Goal: Communication & Community: Answer question/provide support

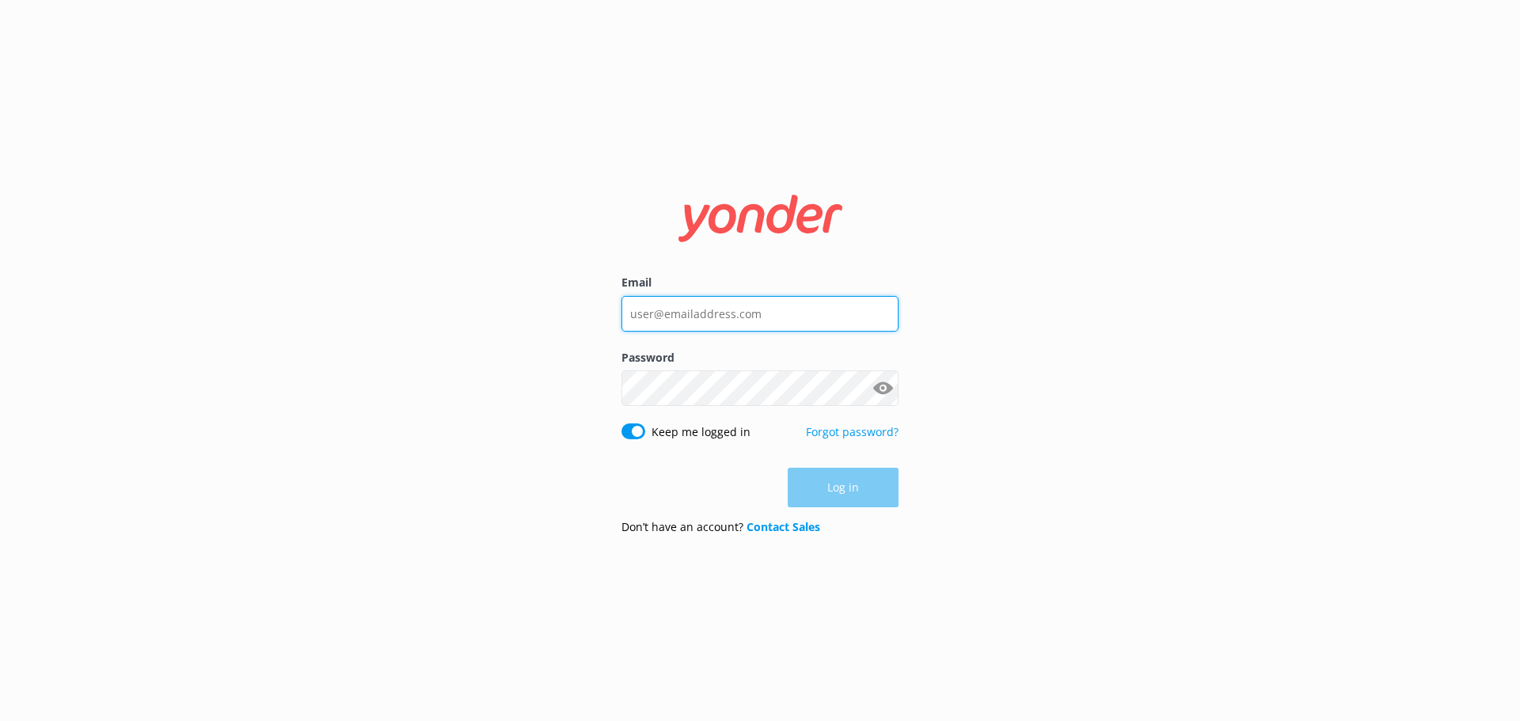
drag, startPoint x: 724, startPoint y: 303, endPoint x: 724, endPoint y: 327, distance: 23.8
click at [724, 303] on input "Email" at bounding box center [759, 314] width 277 height 36
type input "[EMAIL_ADDRESS][DOMAIN_NAME]"
drag, startPoint x: 825, startPoint y: 310, endPoint x: 466, endPoint y: 340, distance: 360.8
click at [465, 336] on div "Email bookings@wetaworkshop.co.nz Password Show password Keep me logged in Forg…" at bounding box center [760, 360] width 1520 height 721
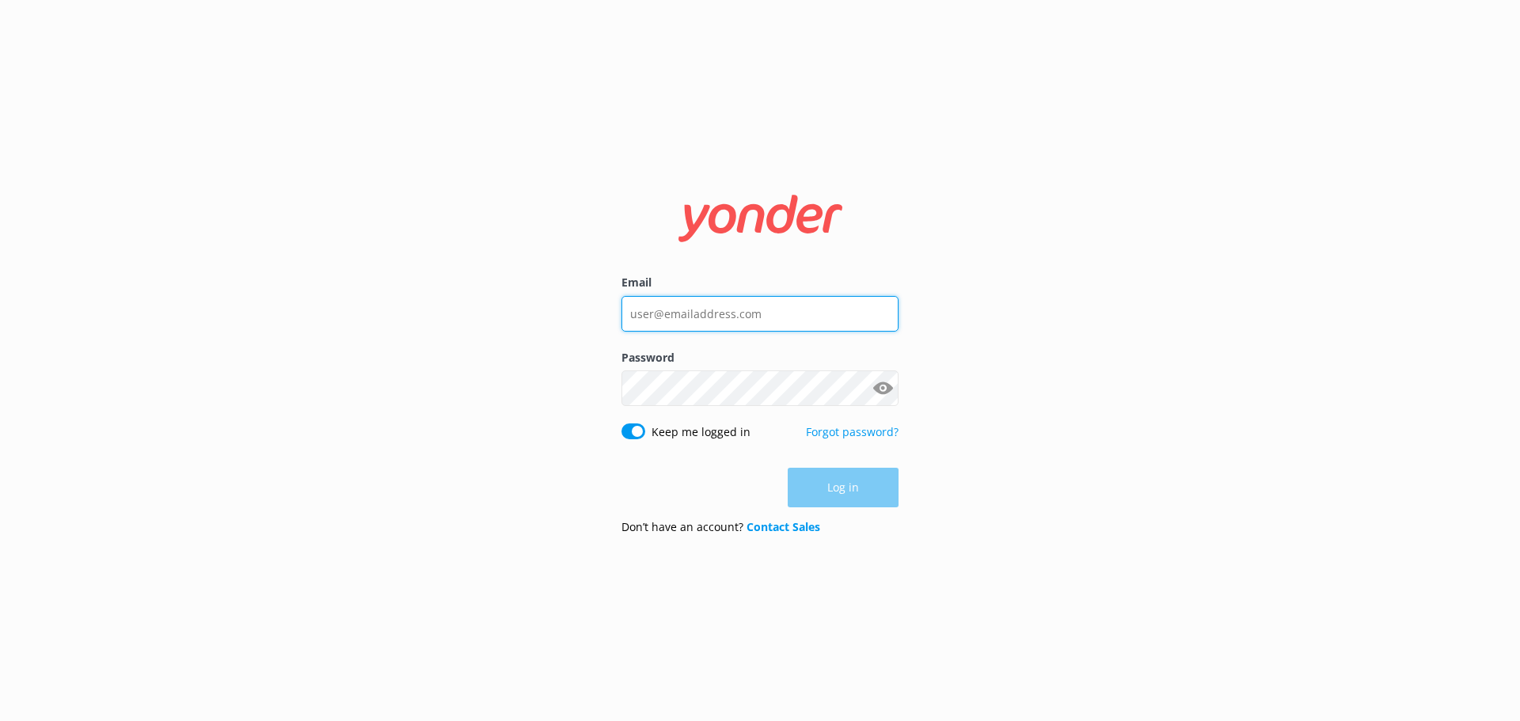
drag, startPoint x: 680, startPoint y: 321, endPoint x: 679, endPoint y: 367, distance: 45.9
click at [680, 321] on input "Email" at bounding box center [759, 314] width 277 height 36
type input "adam.thorpe@wetaworkshop.co.nz"
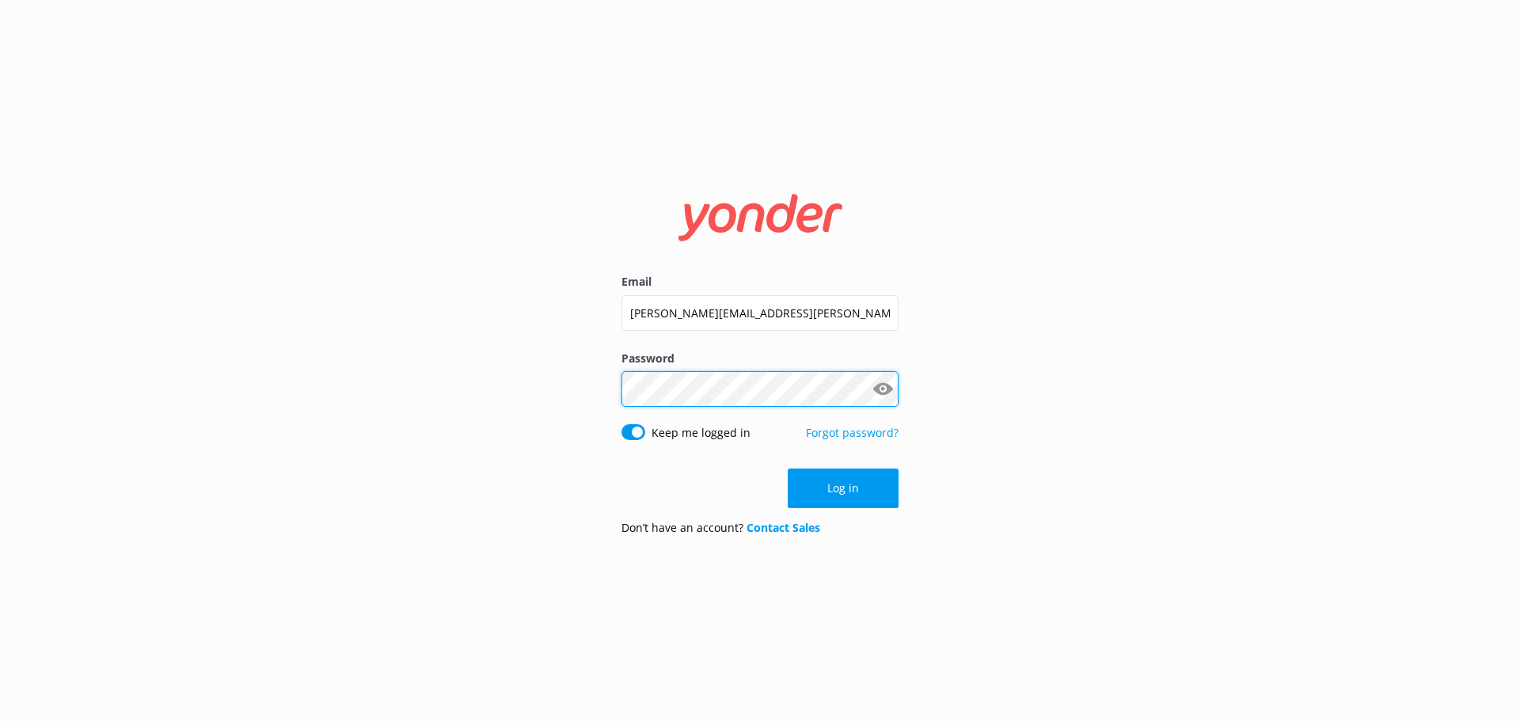
click button "Log in" at bounding box center [843, 489] width 111 height 40
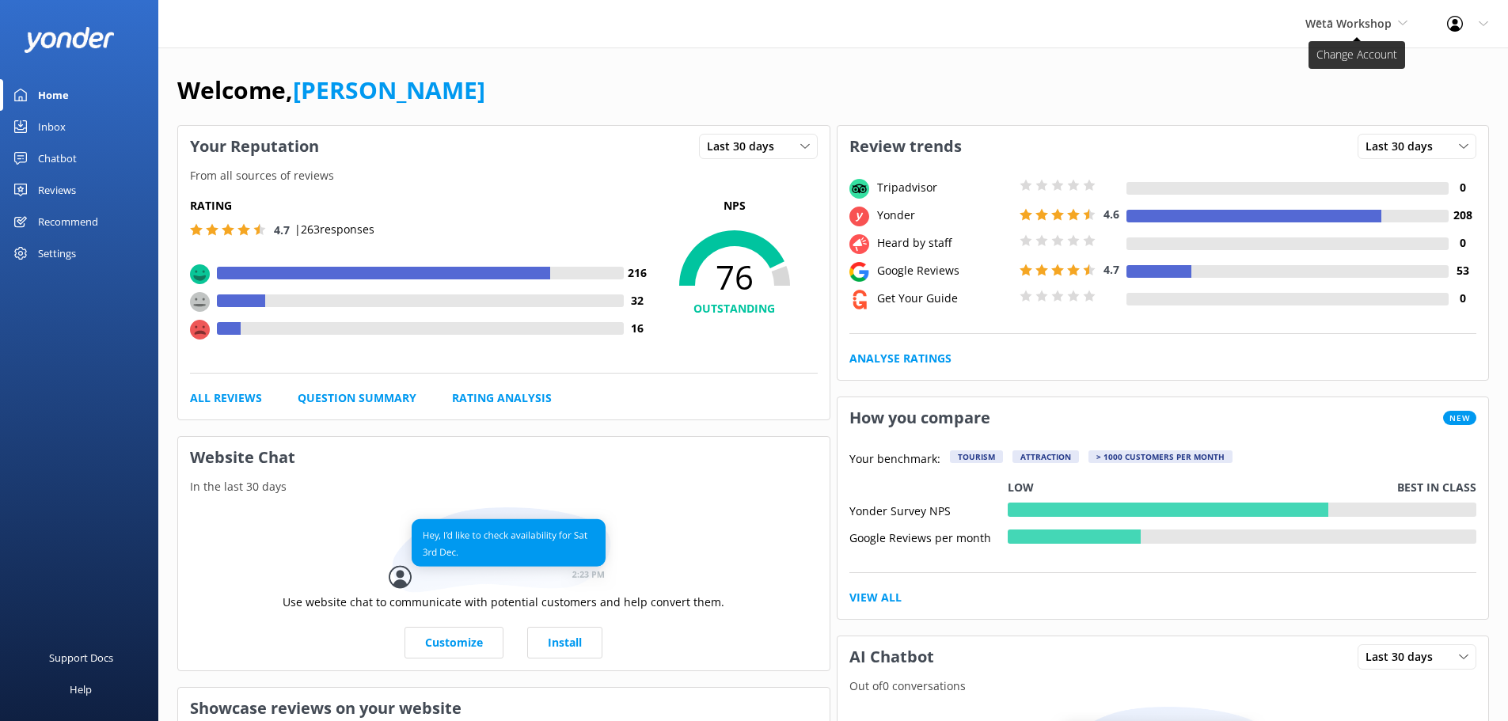
click at [1376, 29] on span "Wētā Workshop" at bounding box center [1349, 23] width 86 height 15
click at [1355, 65] on link "Wētā Workshop Unleashed" at bounding box center [1365, 67] width 158 height 38
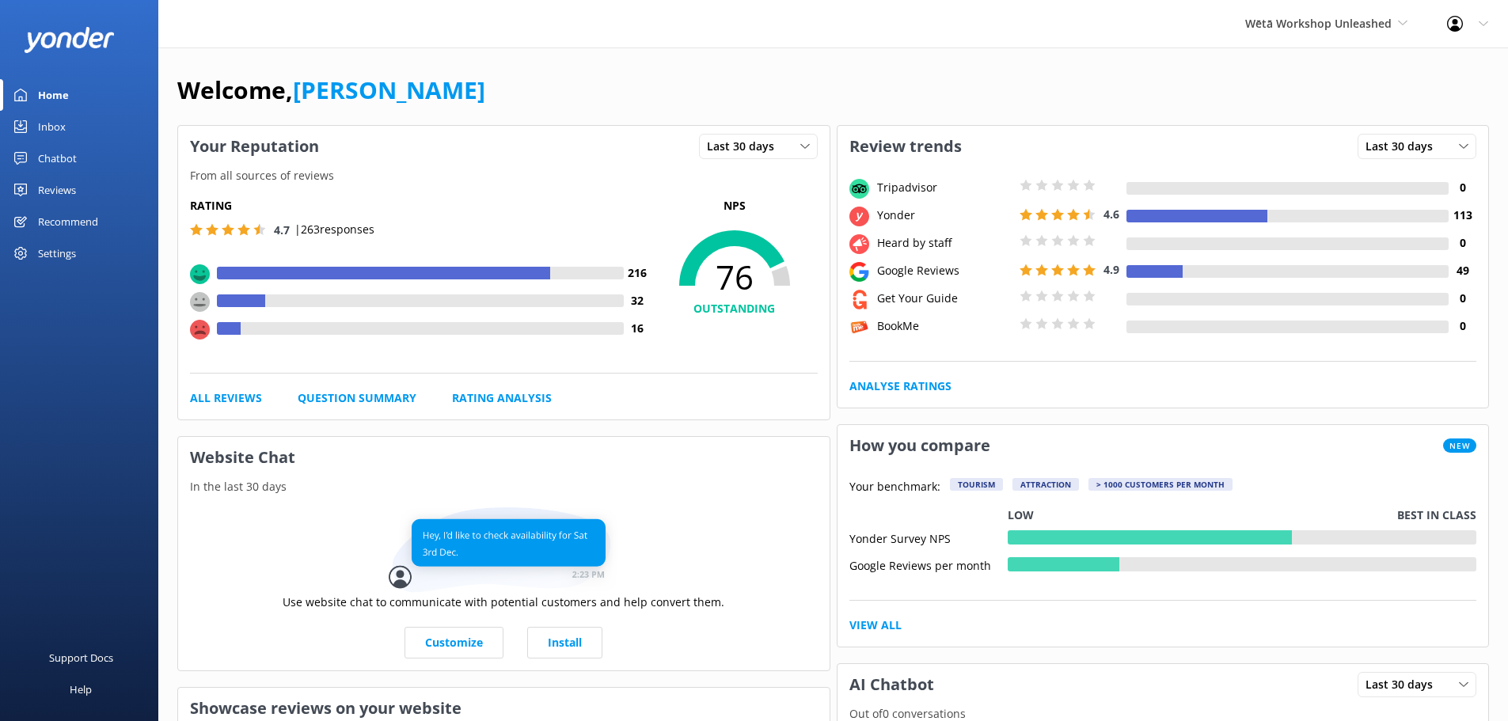
click at [70, 178] on div "Reviews" at bounding box center [57, 190] width 38 height 32
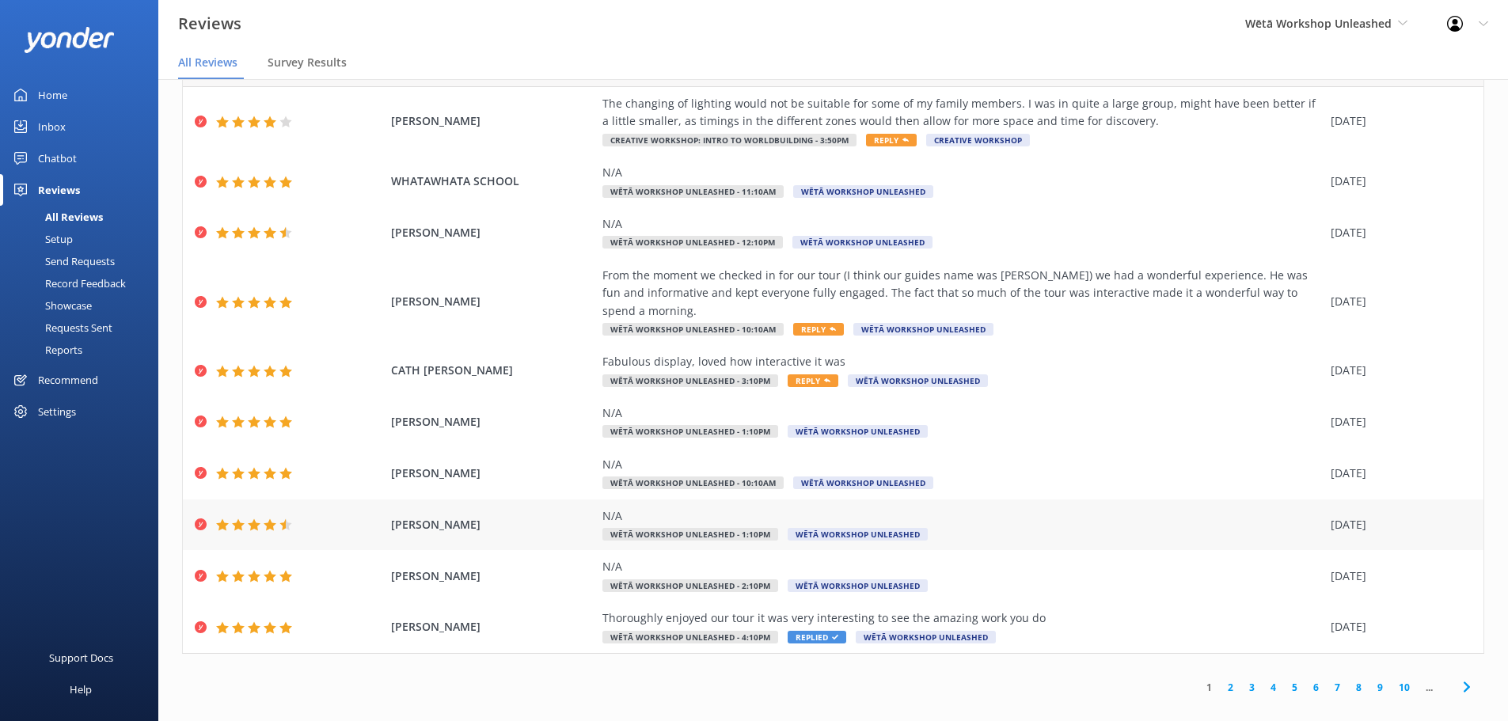
scroll to position [32, 0]
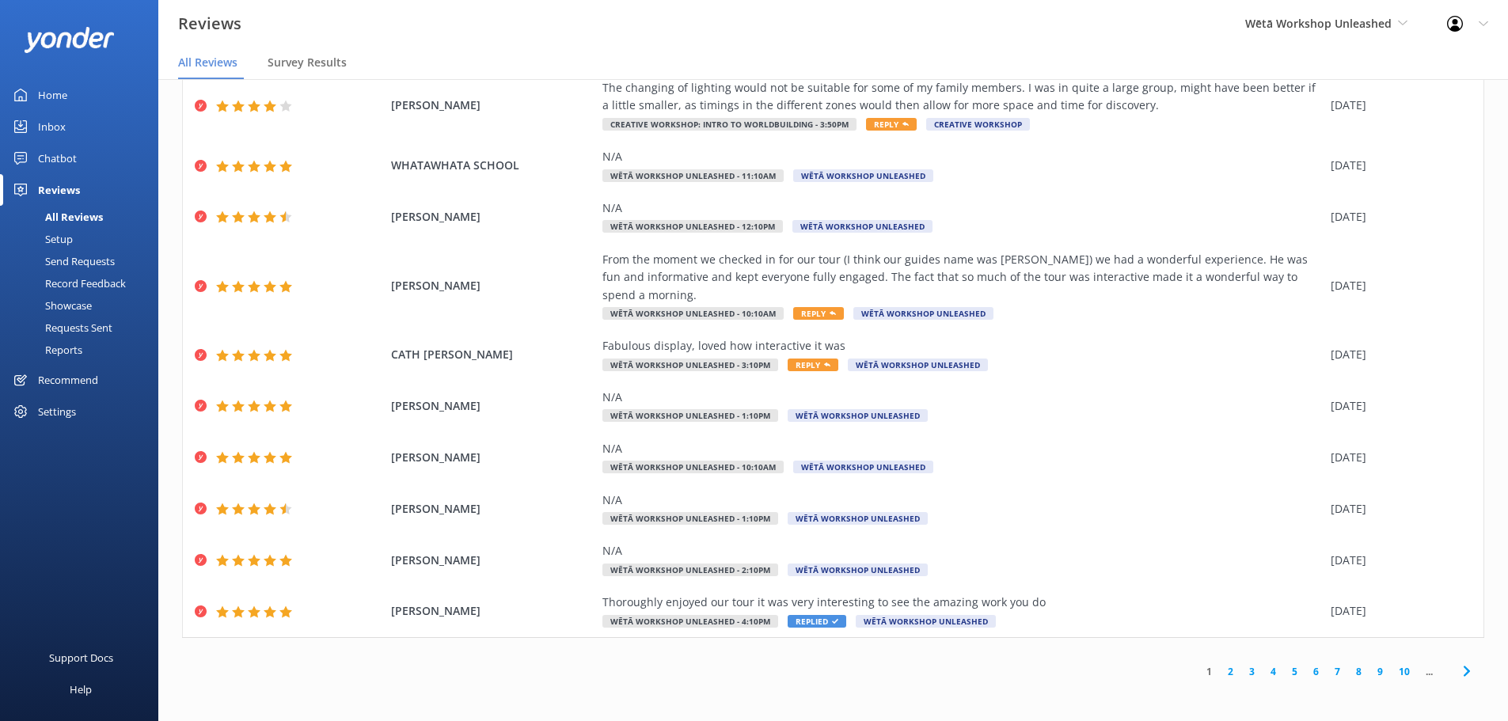
click at [55, 89] on div "Home" at bounding box center [52, 95] width 29 height 32
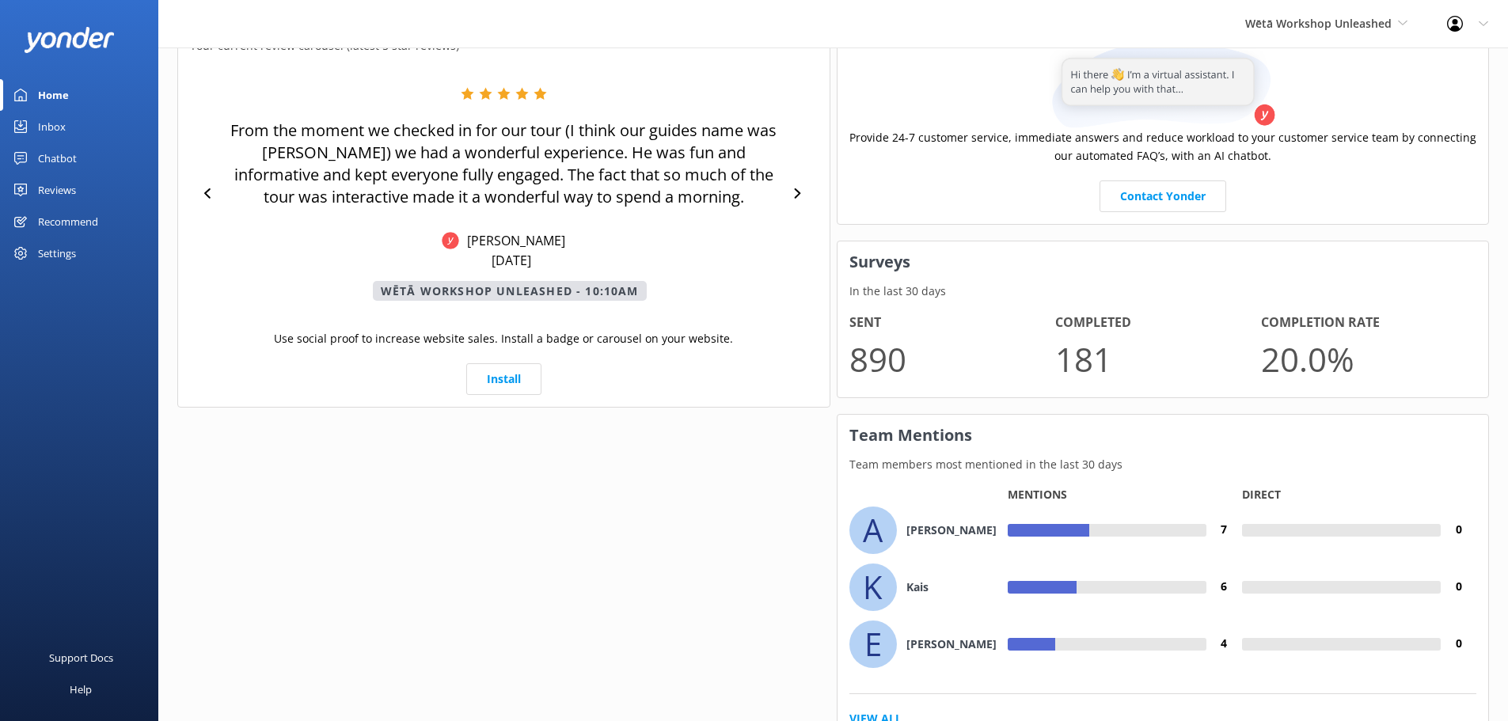
scroll to position [713, 0]
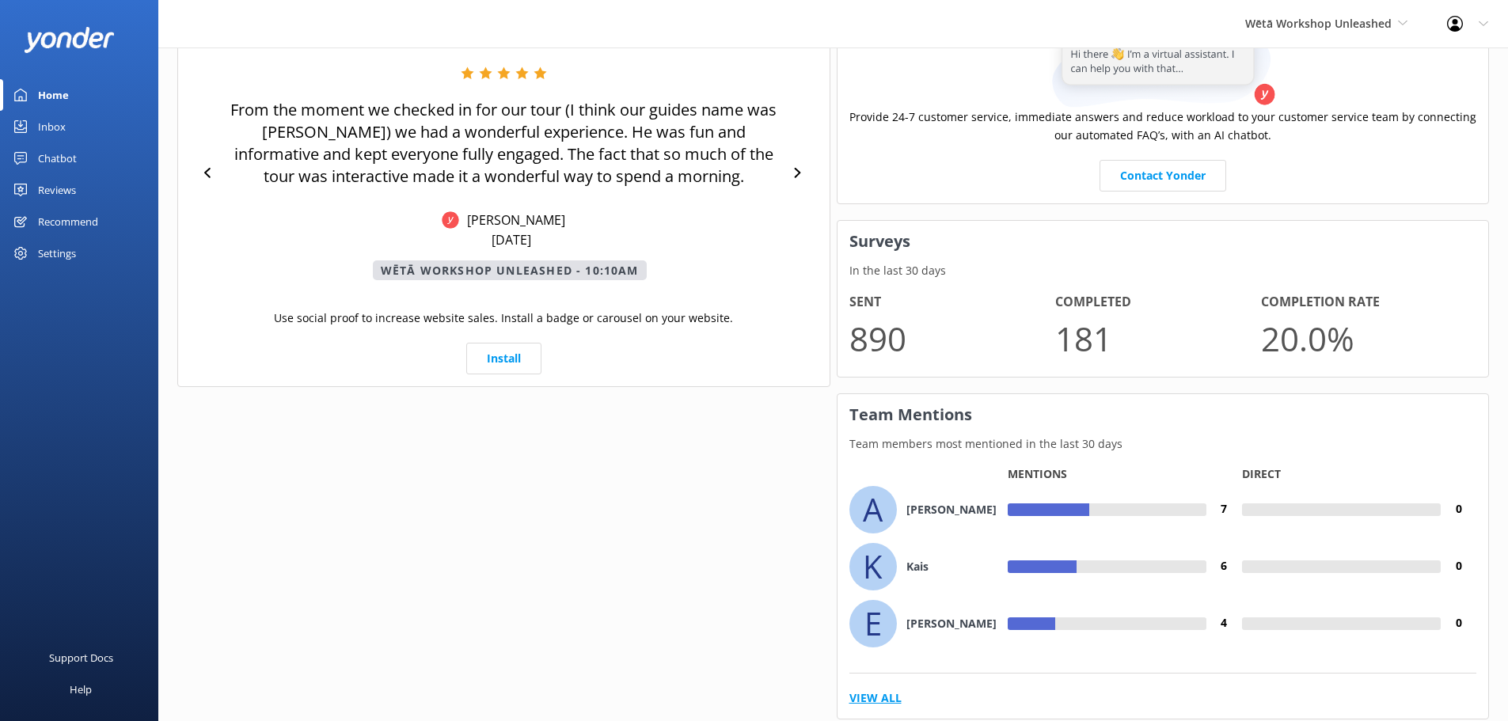
click at [872, 694] on link "View All" at bounding box center [875, 698] width 52 height 17
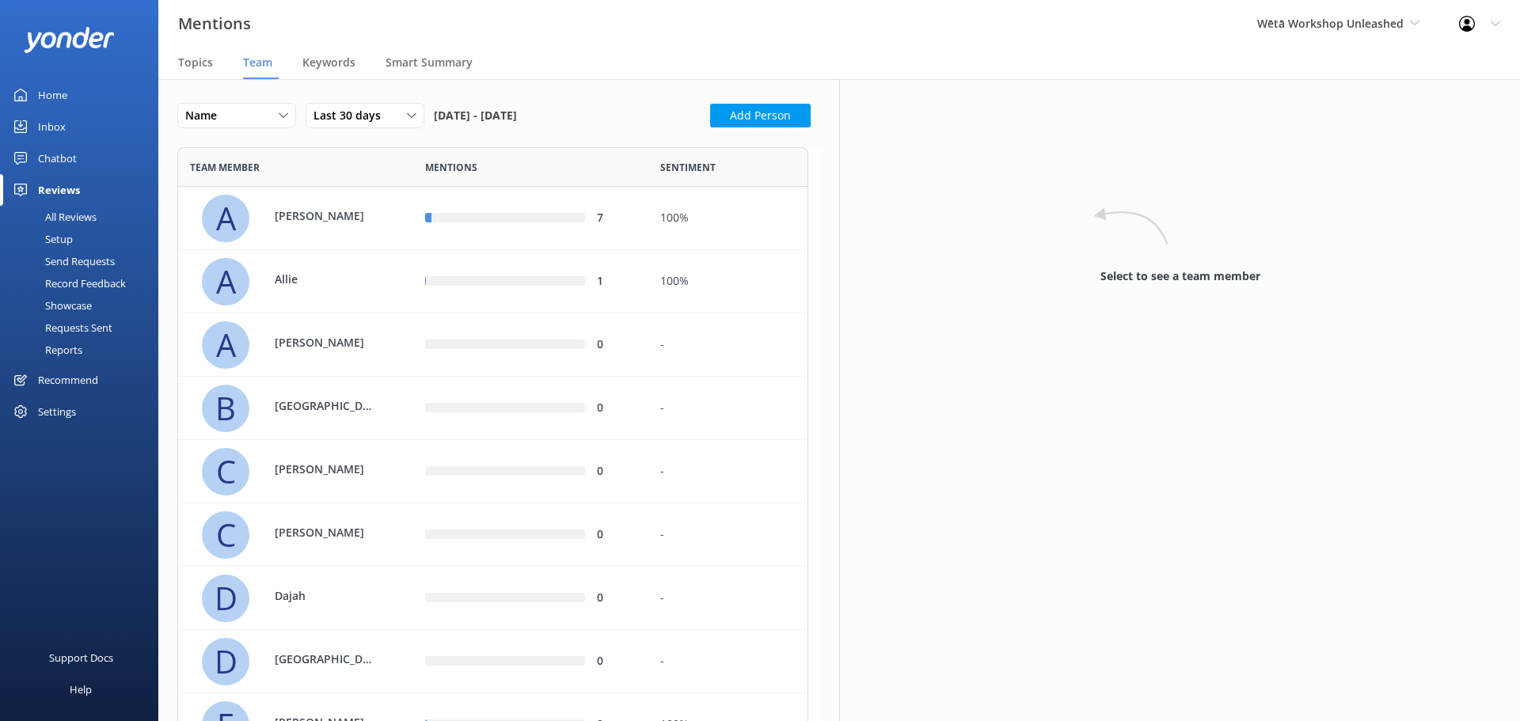
scroll to position [1739, 619]
click at [241, 122] on div "Name" at bounding box center [236, 115] width 111 height 17
click at [272, 176] on link "Highest mentions" at bounding box center [248, 181] width 141 height 32
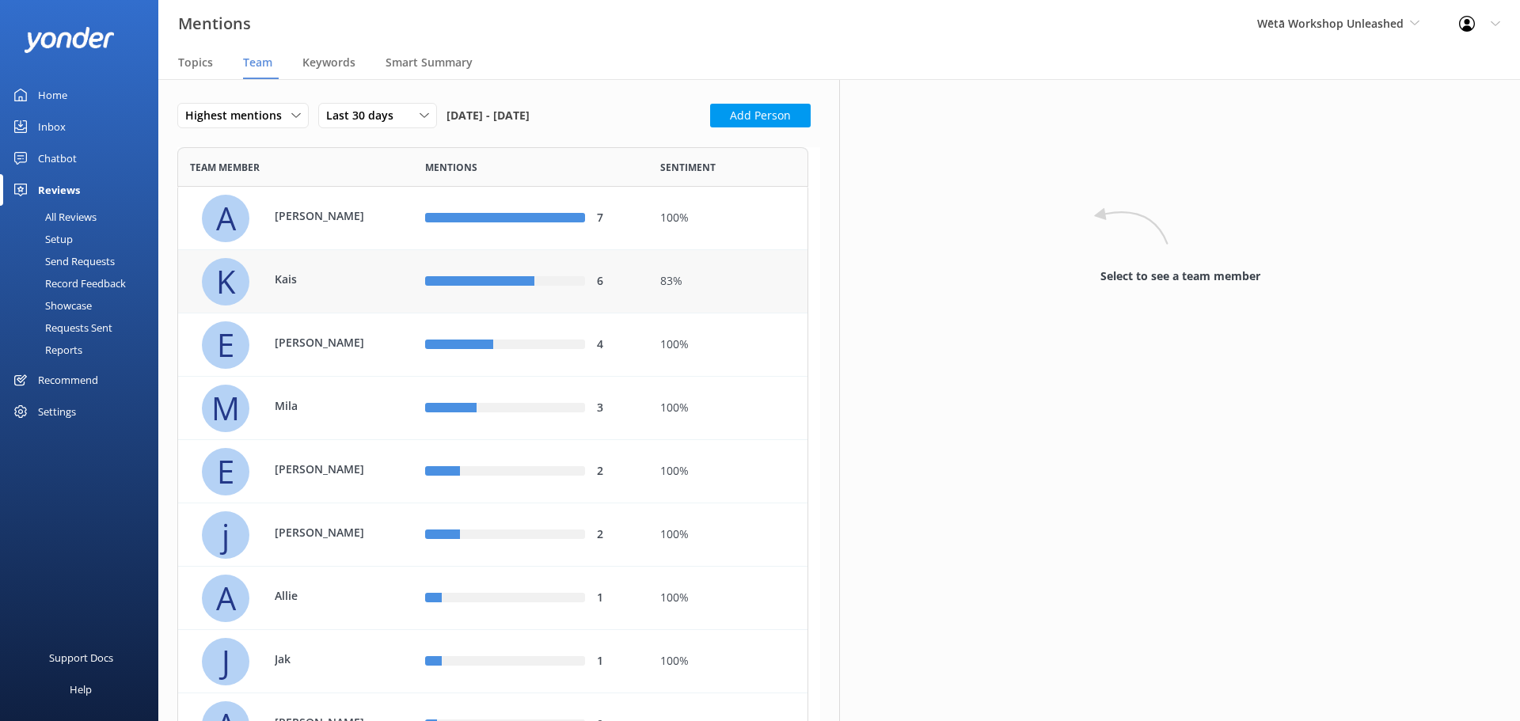
click at [327, 261] on div "K Kais" at bounding box center [302, 282] width 200 height 48
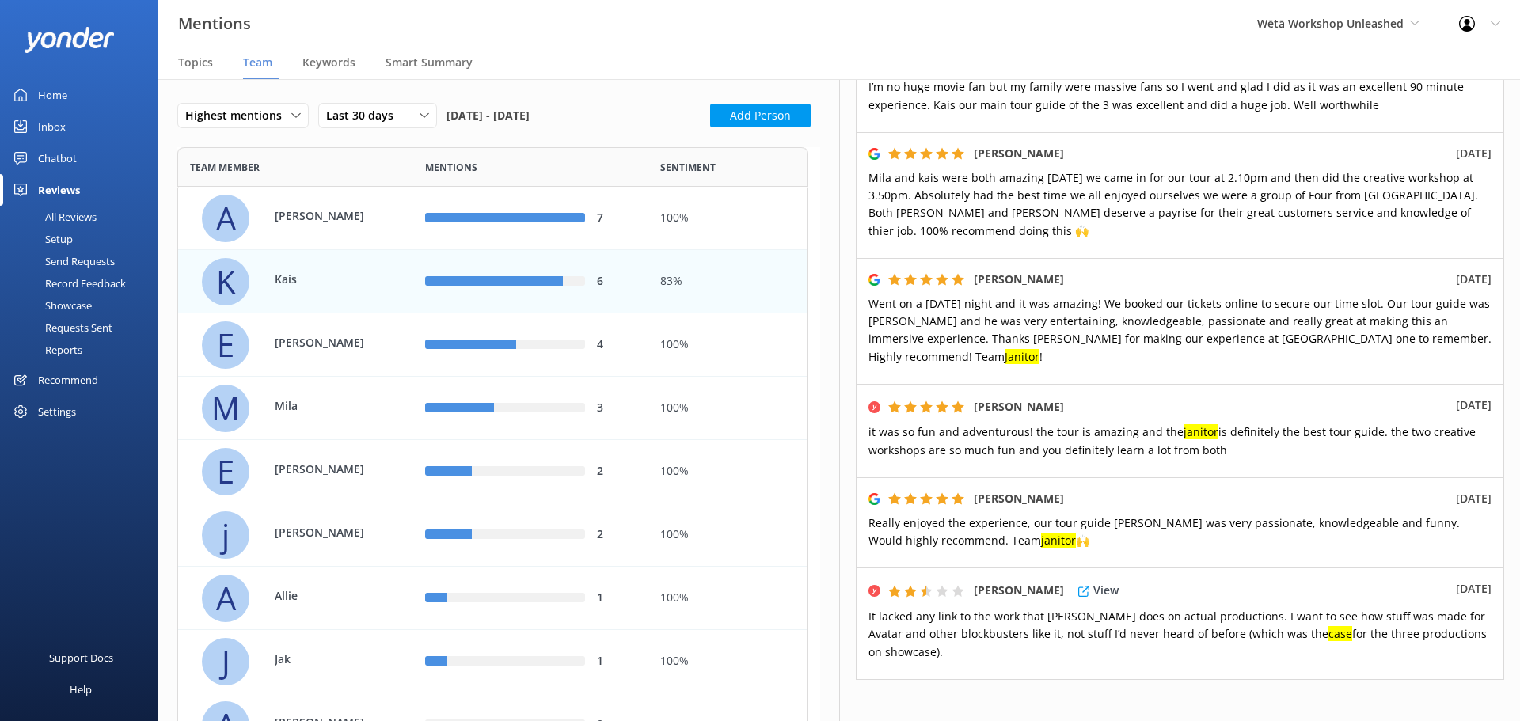
scroll to position [384, 0]
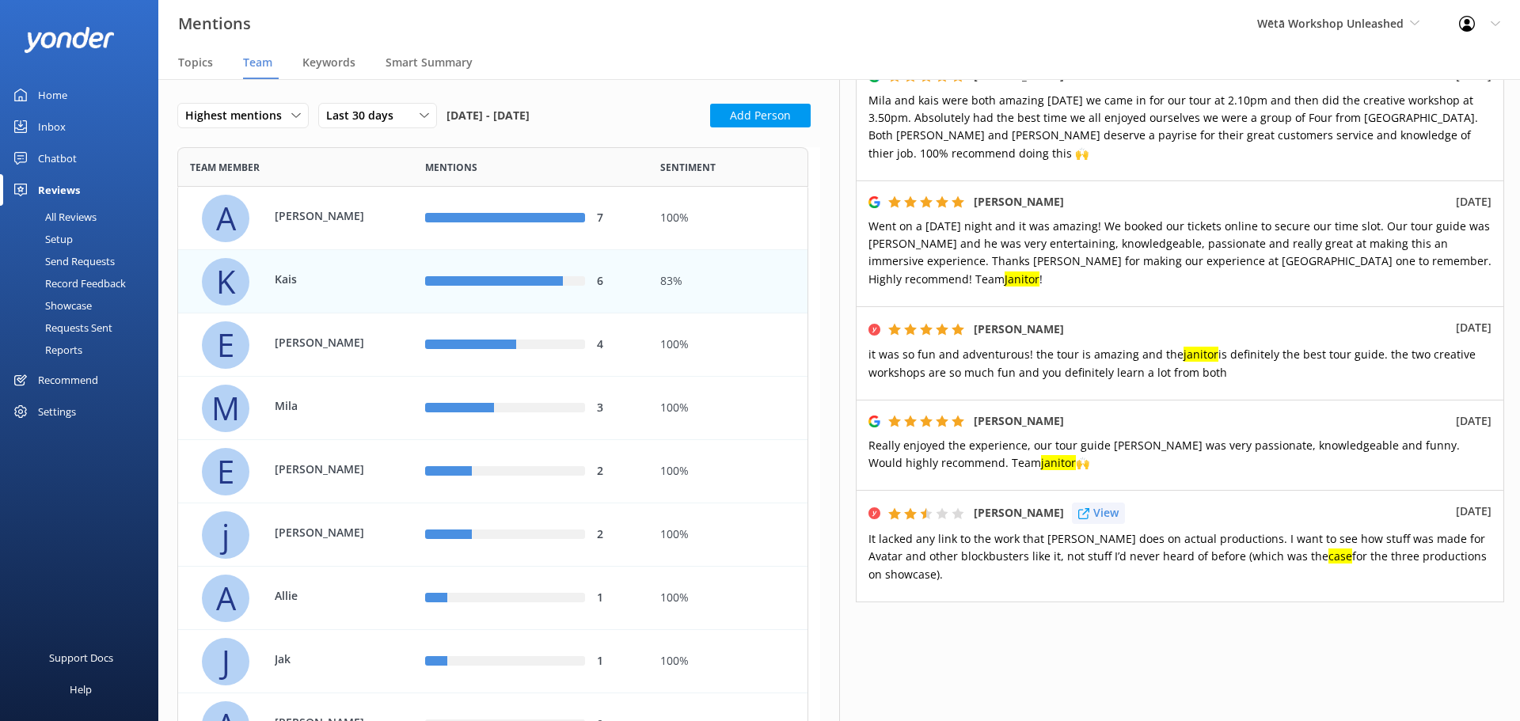
click at [1104, 503] on div "View" at bounding box center [1098, 513] width 53 height 21
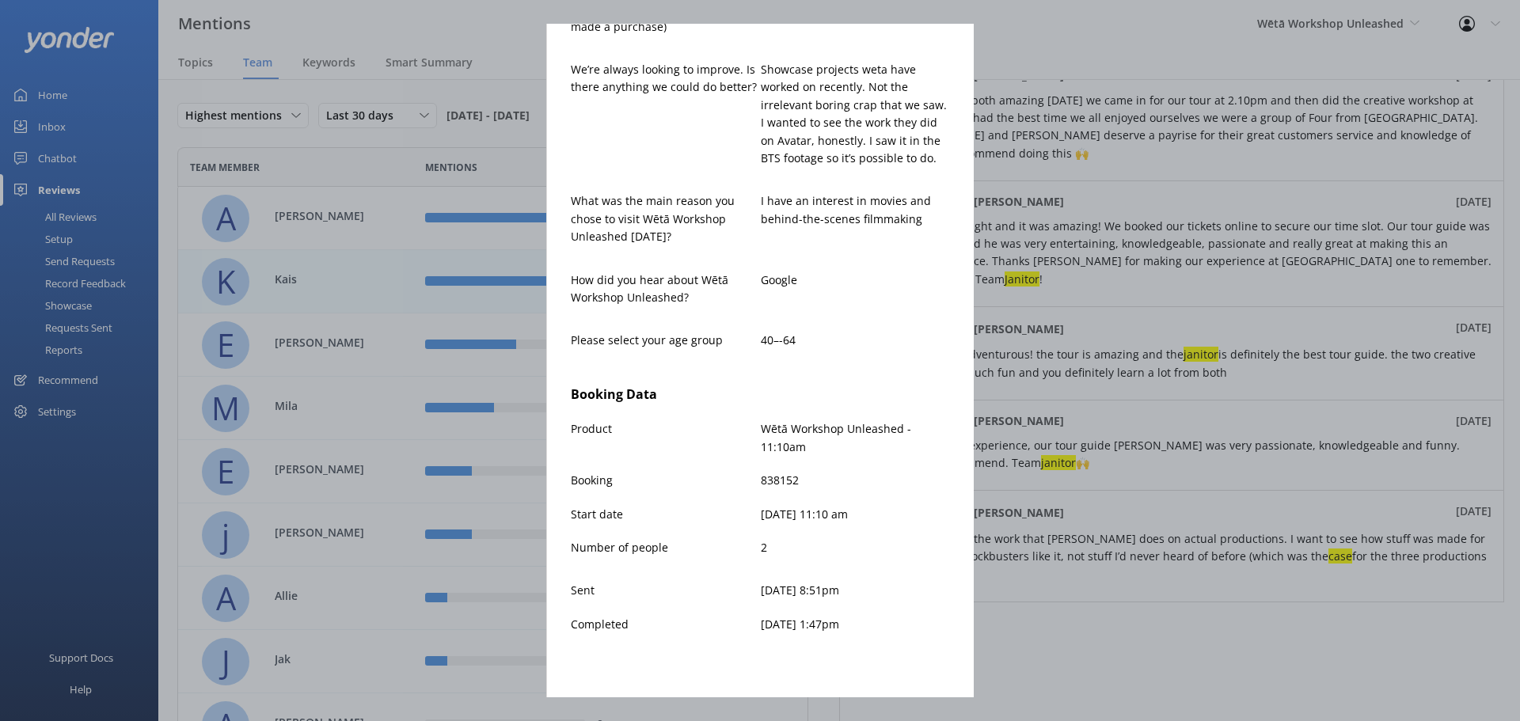
scroll to position [112, 0]
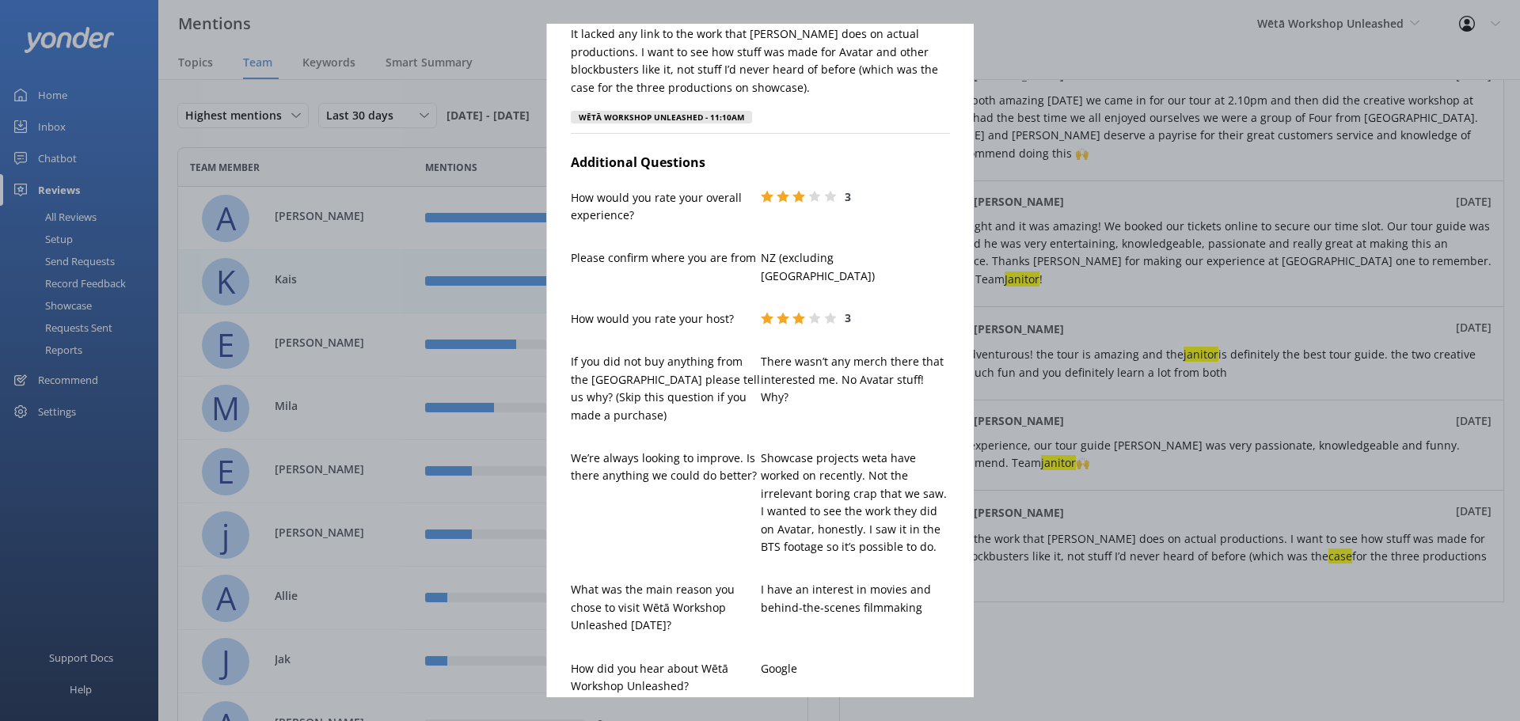
click at [1047, 78] on div "[PERSON_NAME] [PERSON_NAME][EMAIL_ADDRESS][DOMAIN_NAME] 2.5 [DATE] It lacked an…" at bounding box center [760, 360] width 1520 height 721
click at [352, 220] on div "[PERSON_NAME] [PERSON_NAME][EMAIL_ADDRESS][DOMAIN_NAME] 2.5 [DATE] It lacked an…" at bounding box center [760, 360] width 1520 height 721
drag, startPoint x: 90, startPoint y: 230, endPoint x: 694, endPoint y: 229, distance: 603.3
click at [116, 226] on div "[PERSON_NAME] [PERSON_NAME][EMAIL_ADDRESS][DOMAIN_NAME] 2.5 [DATE] It lacked an…" at bounding box center [760, 360] width 1520 height 721
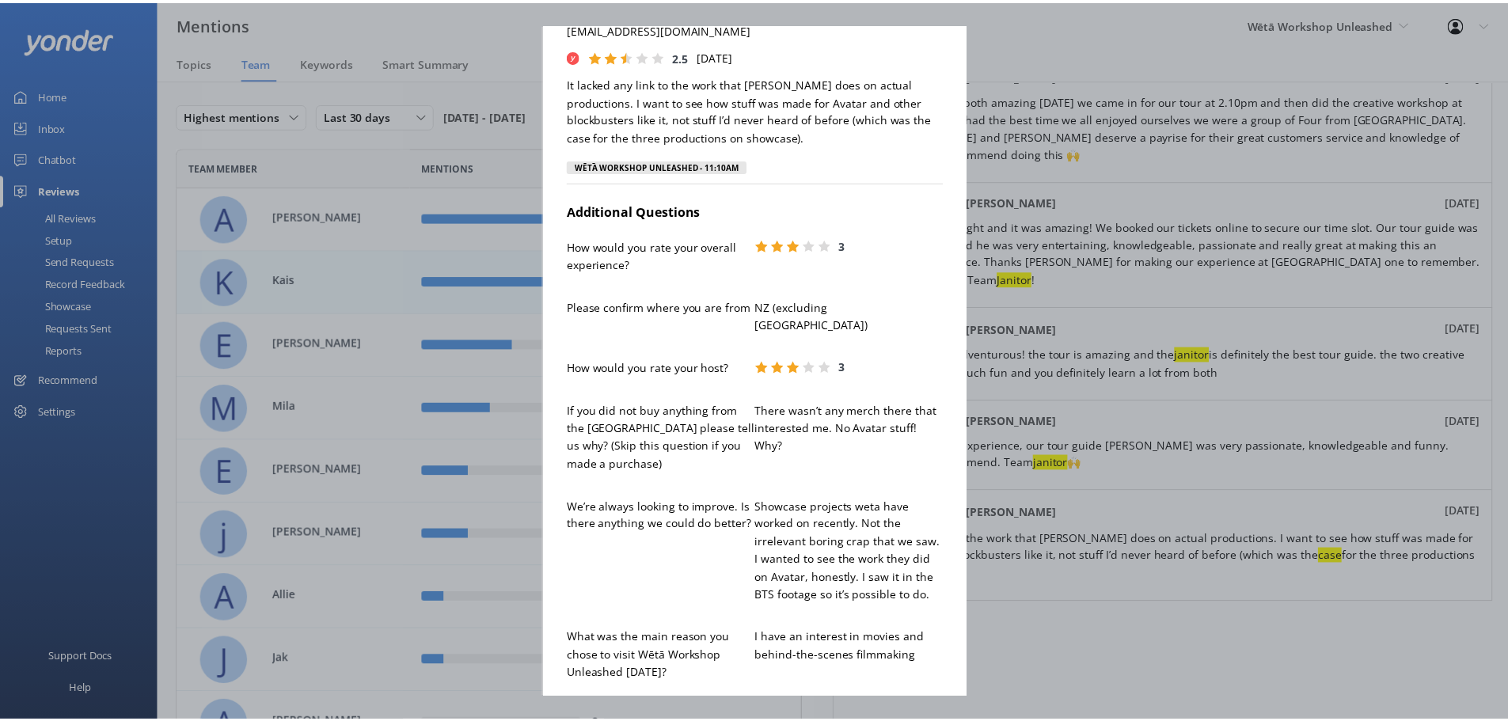
scroll to position [0, 0]
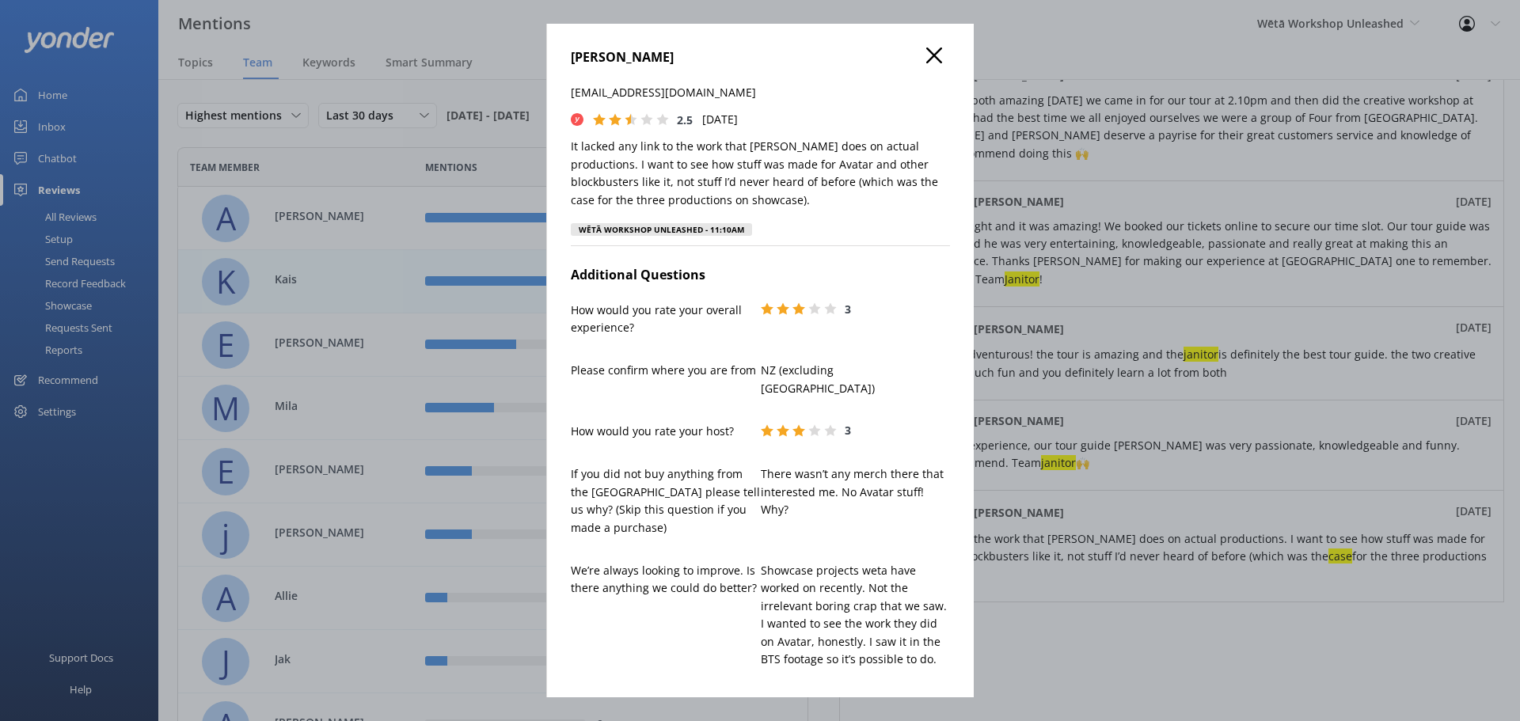
click at [926, 58] on use at bounding box center [934, 56] width 16 height 16
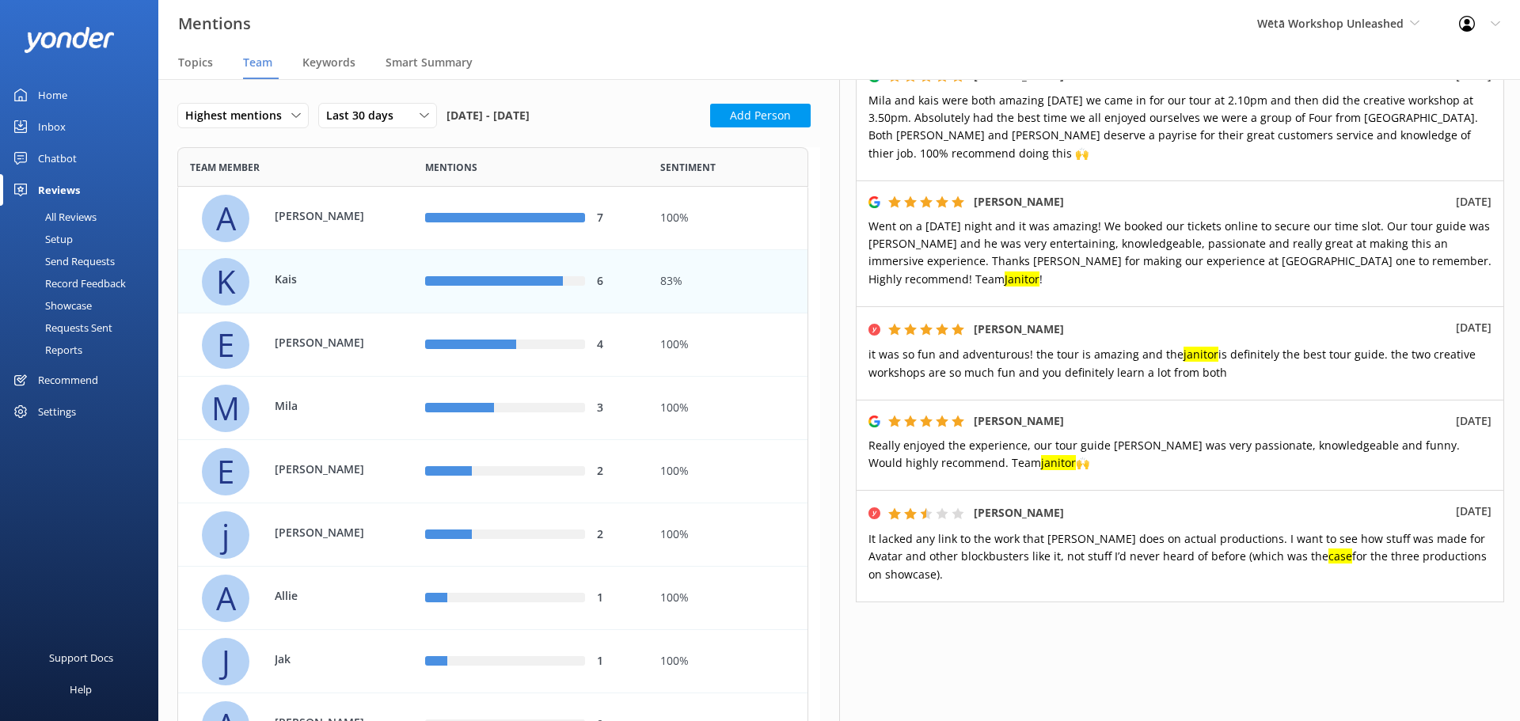
click at [92, 209] on div "All Reviews" at bounding box center [53, 217] width 87 height 22
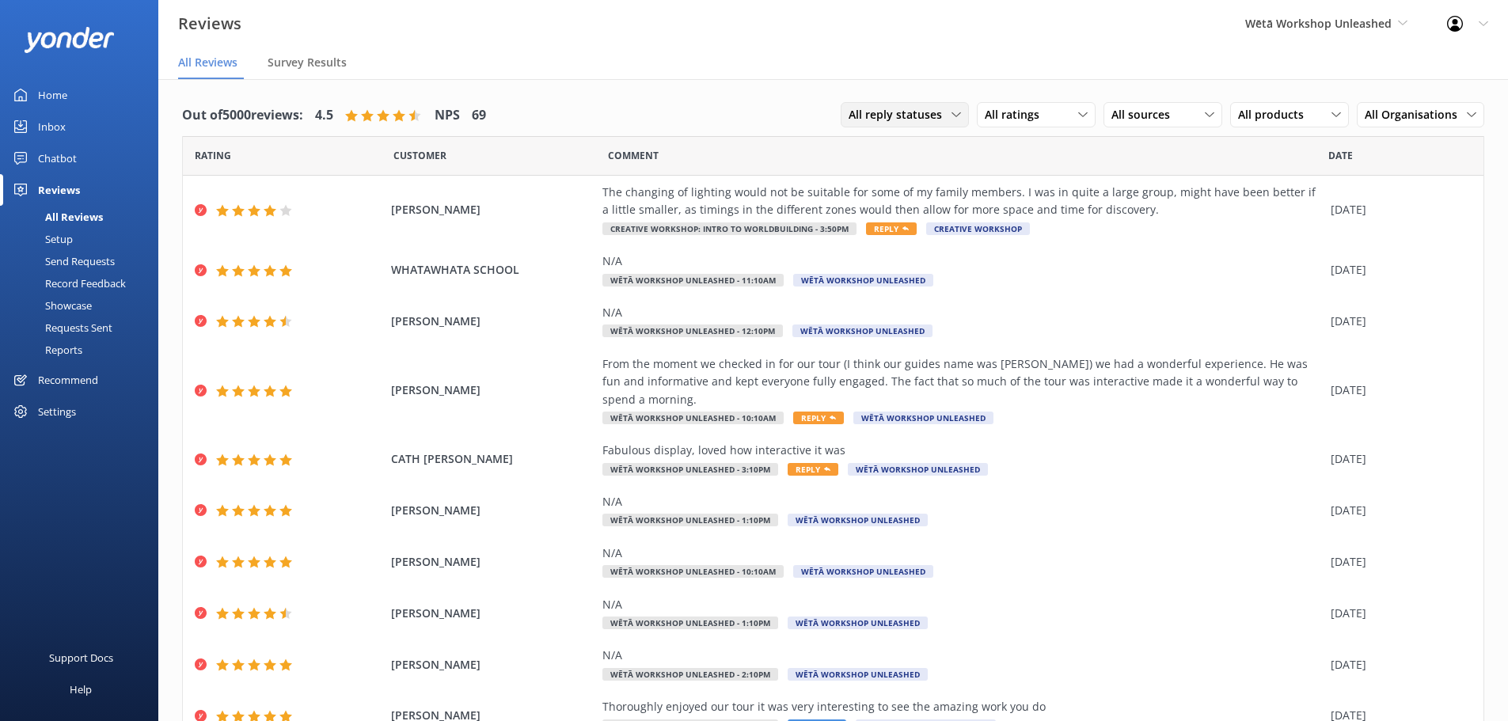
click at [937, 115] on span "All reply statuses" at bounding box center [900, 114] width 103 height 17
click at [1028, 113] on span "All ratings" at bounding box center [1017, 114] width 64 height 17
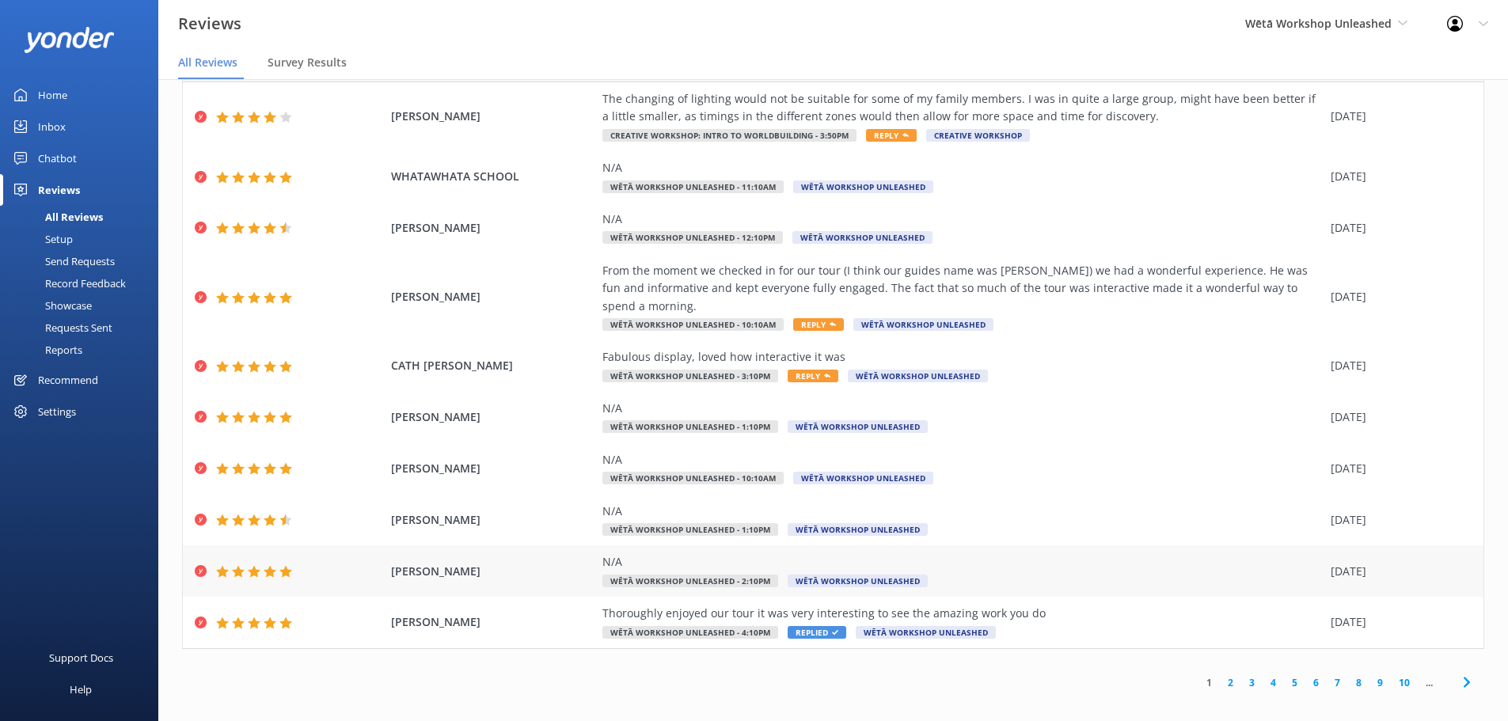
scroll to position [32, 0]
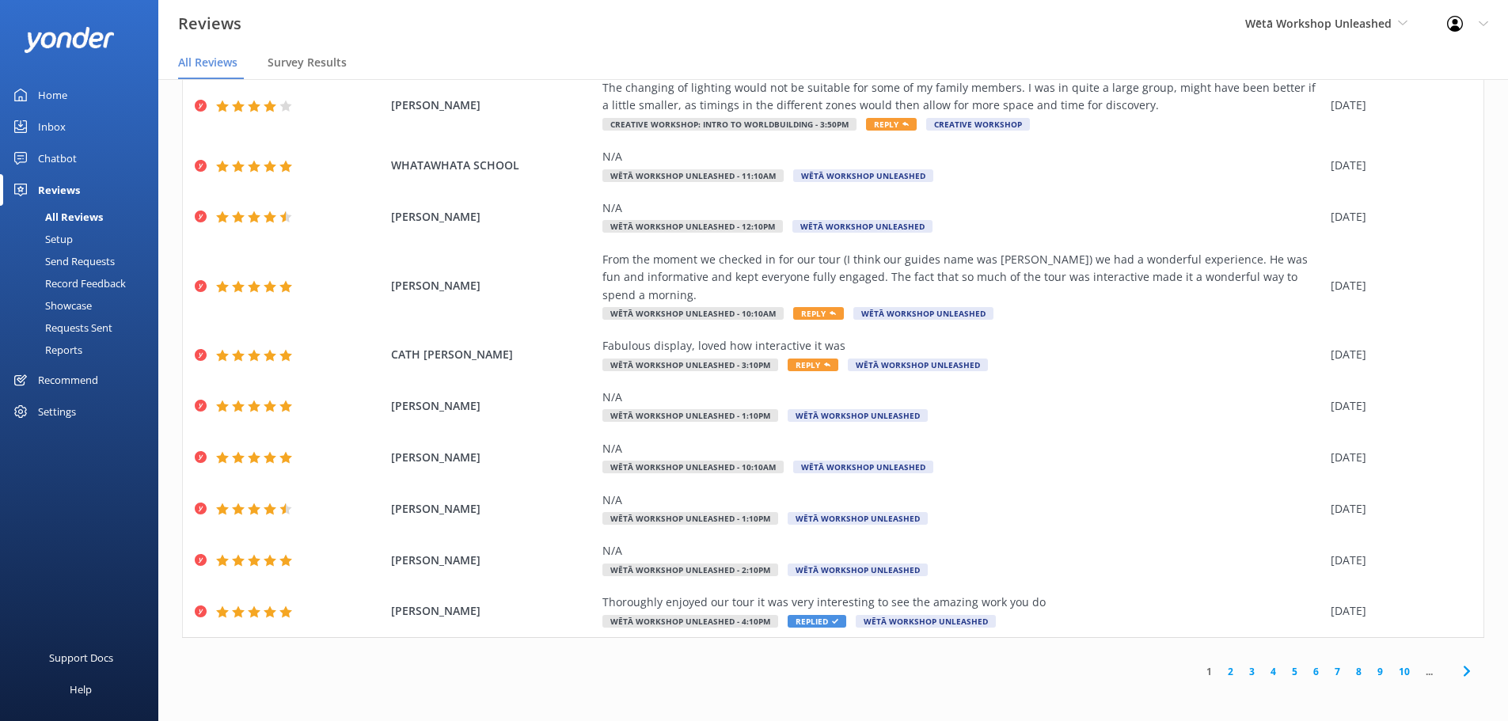
click at [1243, 675] on link "3" at bounding box center [1251, 671] width 21 height 15
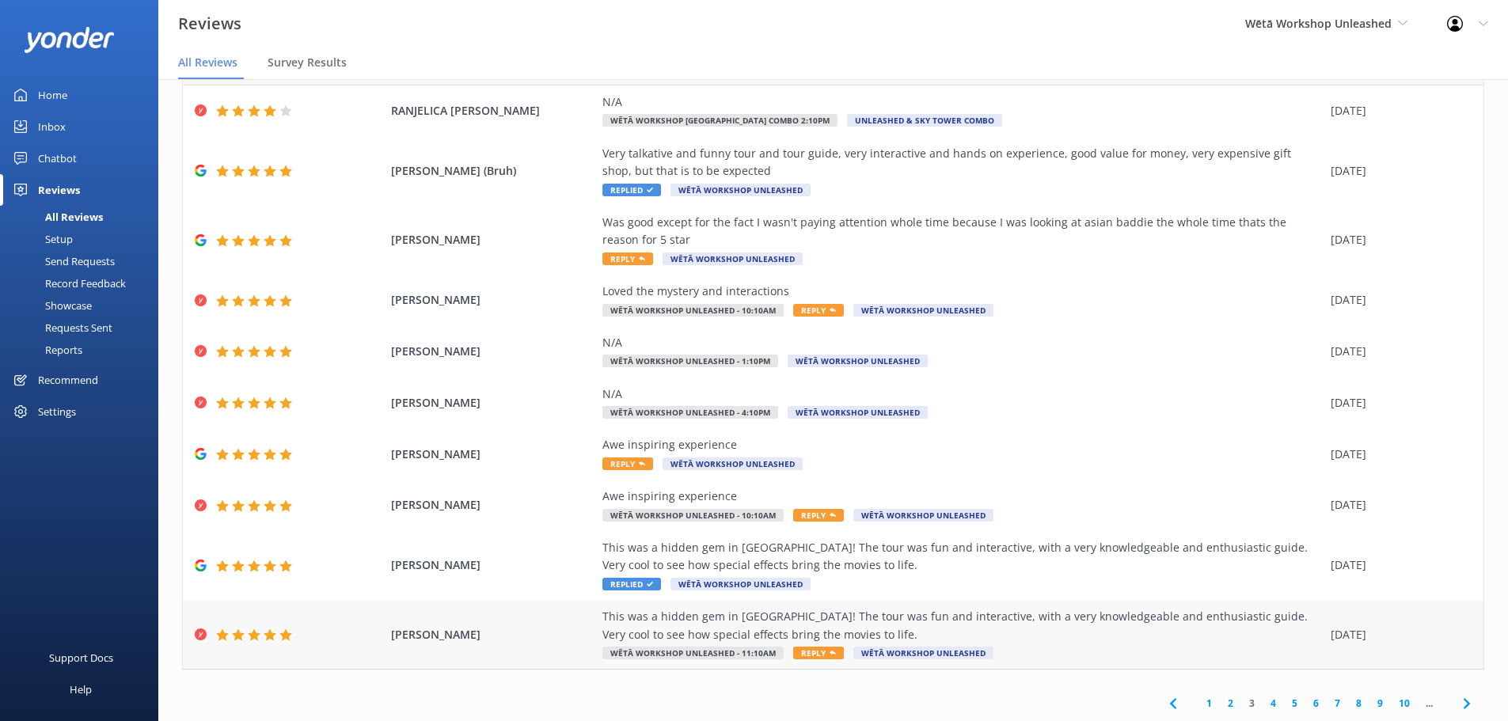
scroll to position [90, 0]
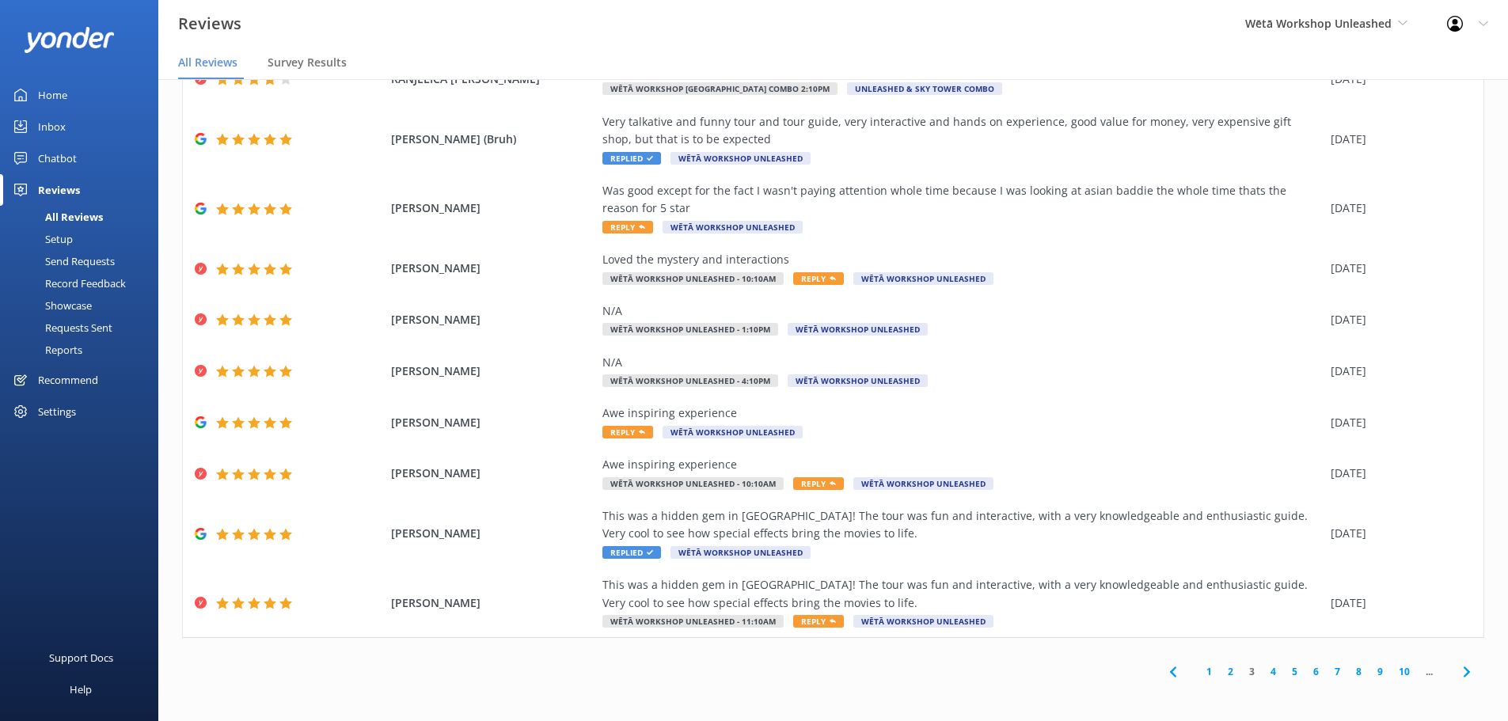
click at [1355, 665] on link "8" at bounding box center [1358, 671] width 21 height 15
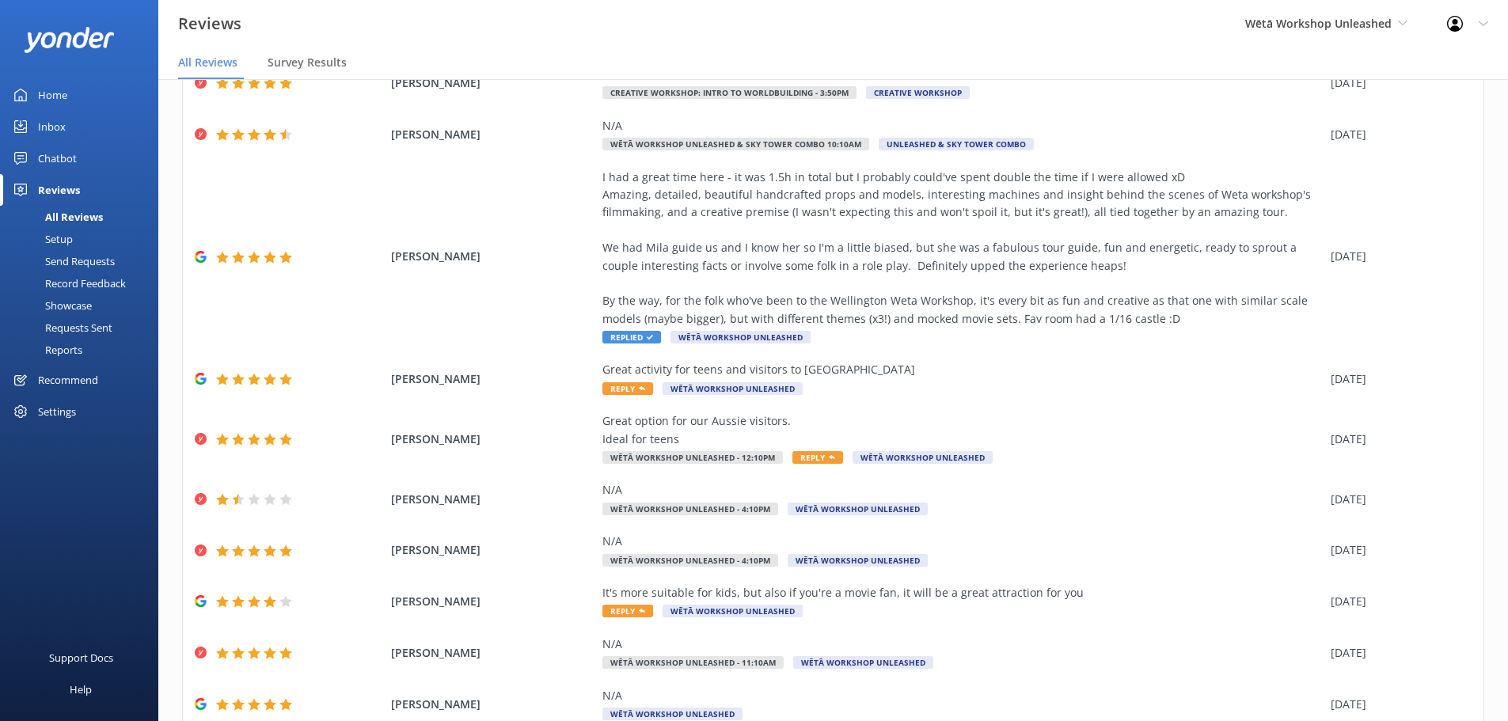
scroll to position [179, 0]
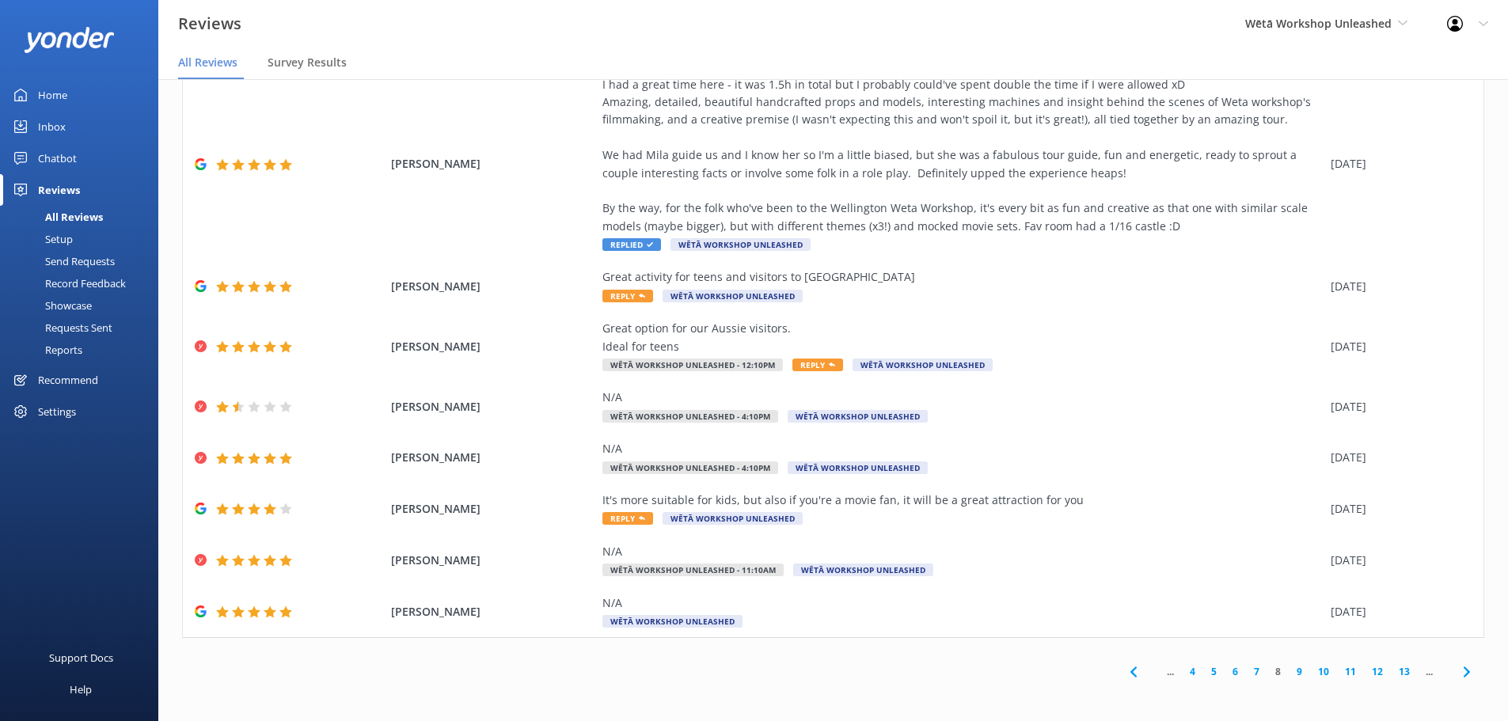
click at [1393, 673] on link "13" at bounding box center [1404, 671] width 27 height 15
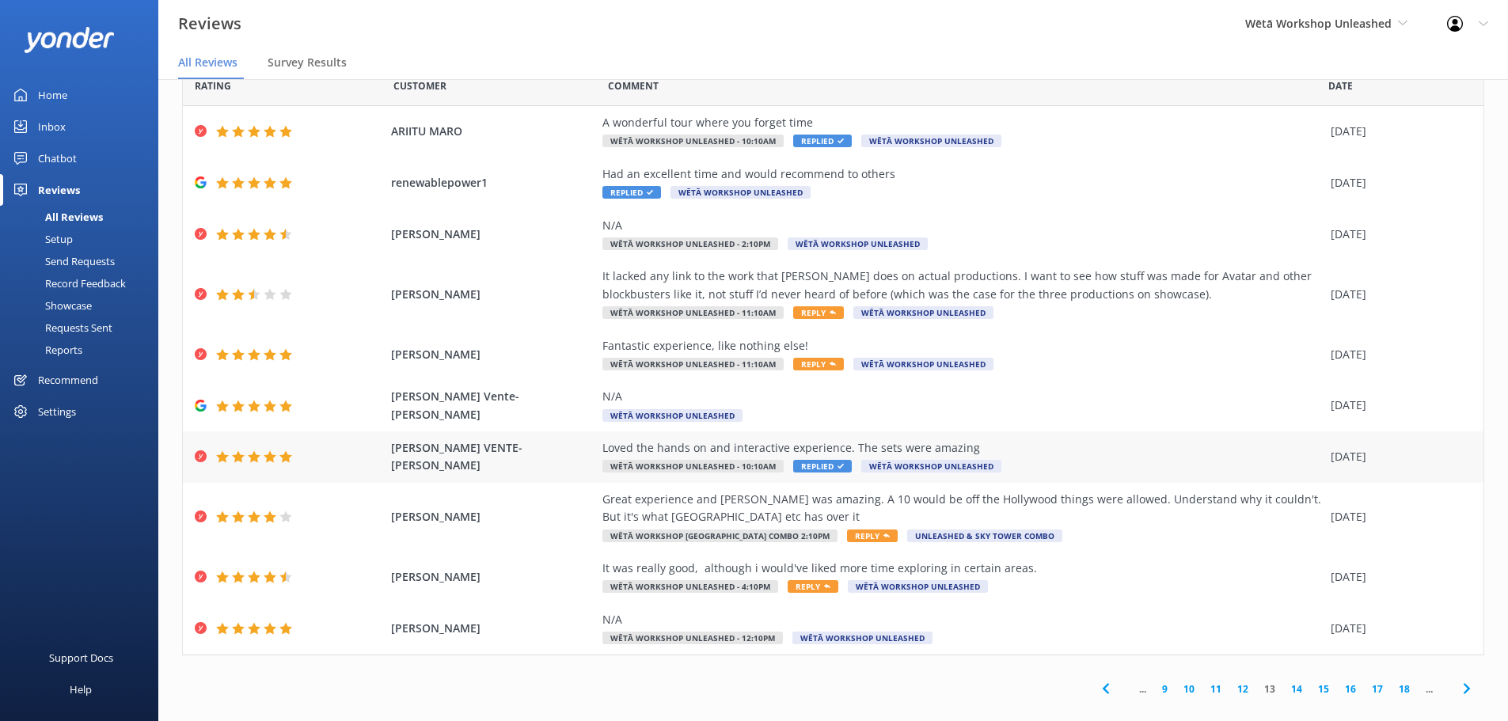
scroll to position [55, 0]
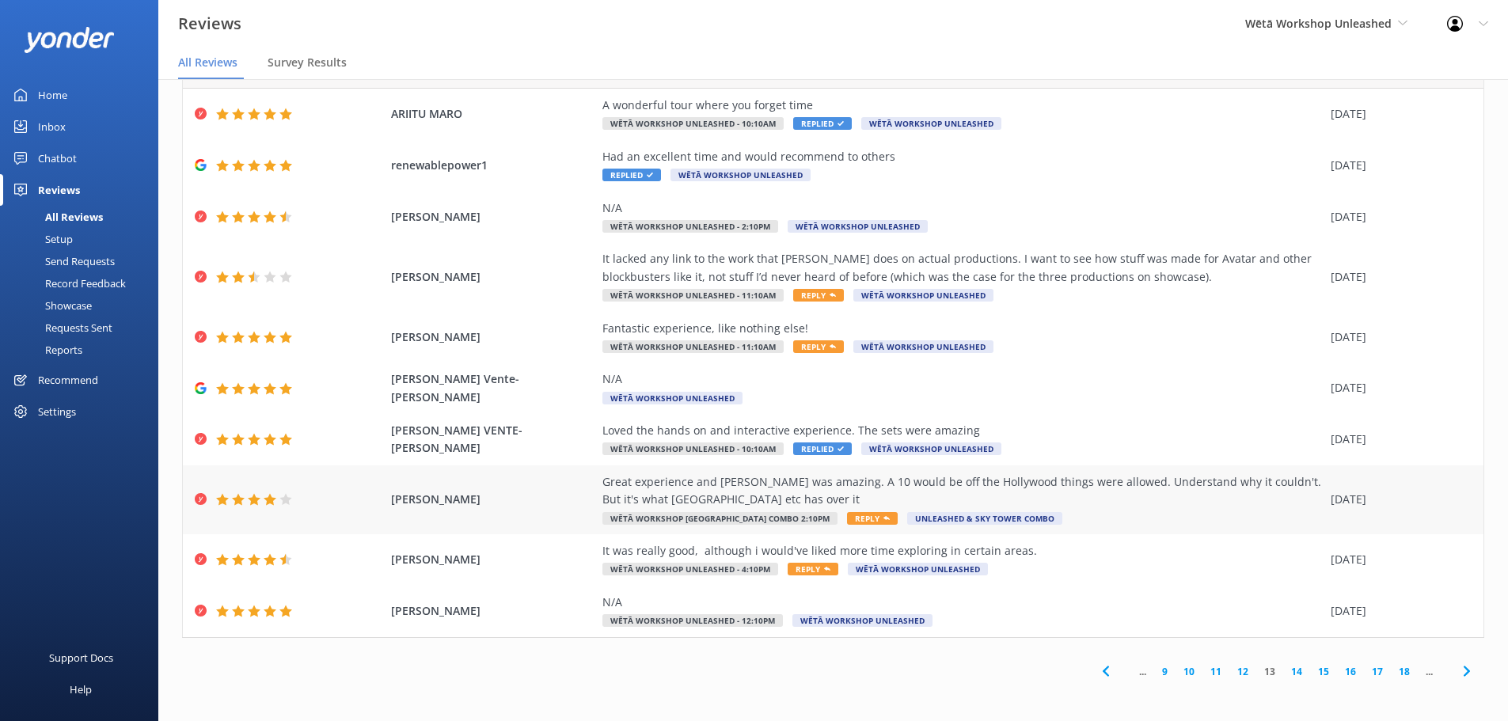
click at [735, 486] on div "Great experience and [PERSON_NAME] was amazing. A 10 would be off the Hollywood…" at bounding box center [962, 491] width 720 height 36
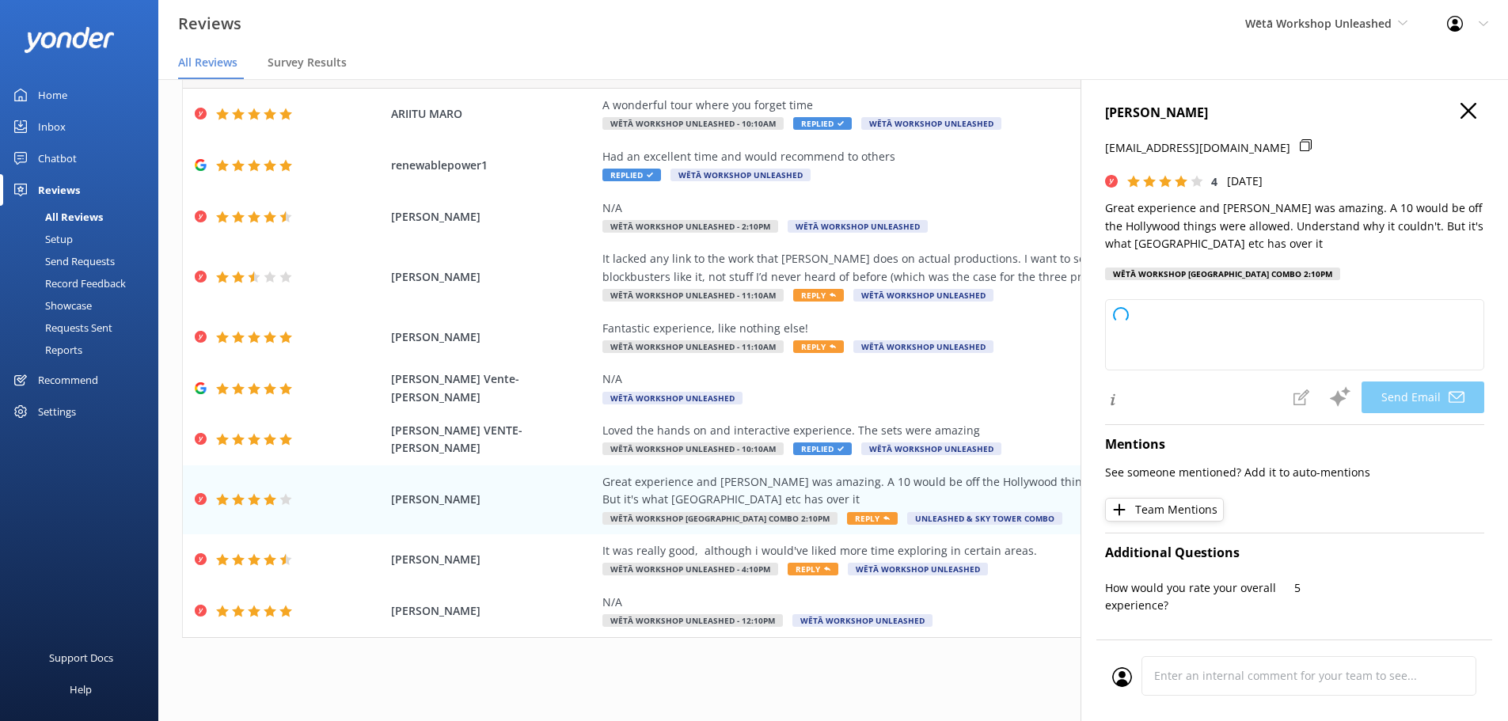
type textarea "Kia ora [PERSON_NAME], Thank you so much for your kind words! We're thrilled to…"
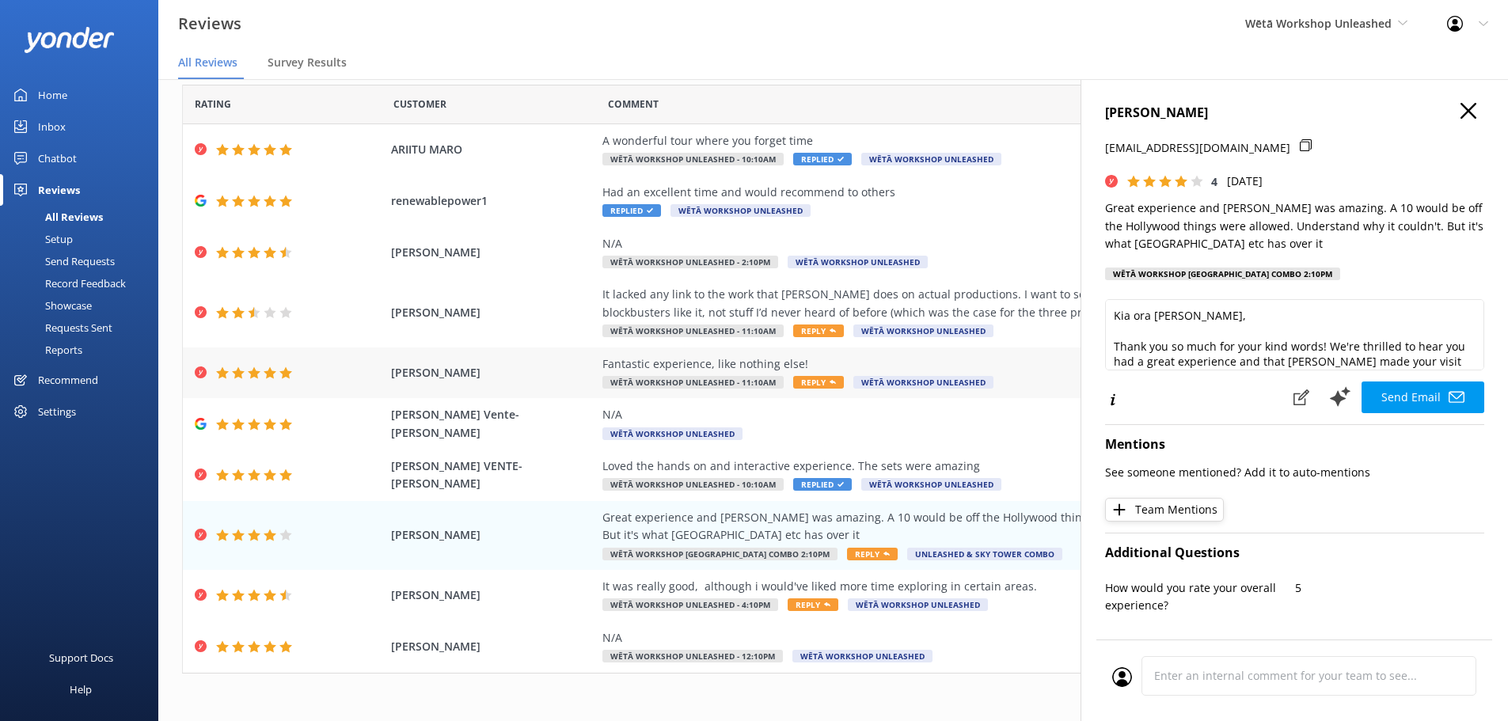
scroll to position [0, 0]
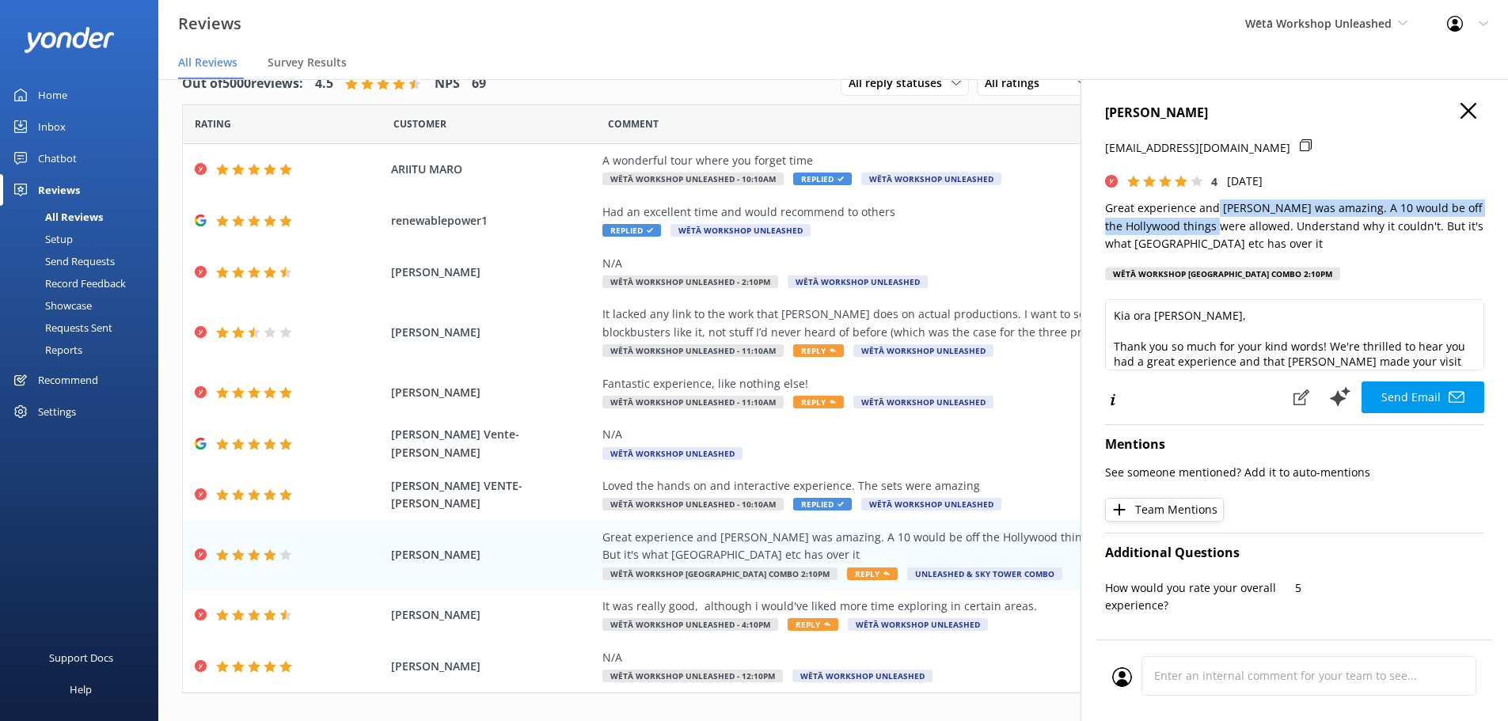
drag, startPoint x: 1217, startPoint y: 215, endPoint x: 1233, endPoint y: 219, distance: 16.9
click at [1233, 219] on p "Great experience and [PERSON_NAME] was amazing. A 10 would be off the Hollywood…" at bounding box center [1294, 226] width 379 height 53
click at [1238, 213] on p "Great experience and [PERSON_NAME] was amazing. A 10 would be off the Hollywood…" at bounding box center [1294, 226] width 379 height 53
drag, startPoint x: 1264, startPoint y: 248, endPoint x: 1196, endPoint y: 215, distance: 75.8
click at [1196, 215] on p "Great experience and [PERSON_NAME] was amazing. A 10 would be off the Hollywood…" at bounding box center [1294, 226] width 379 height 53
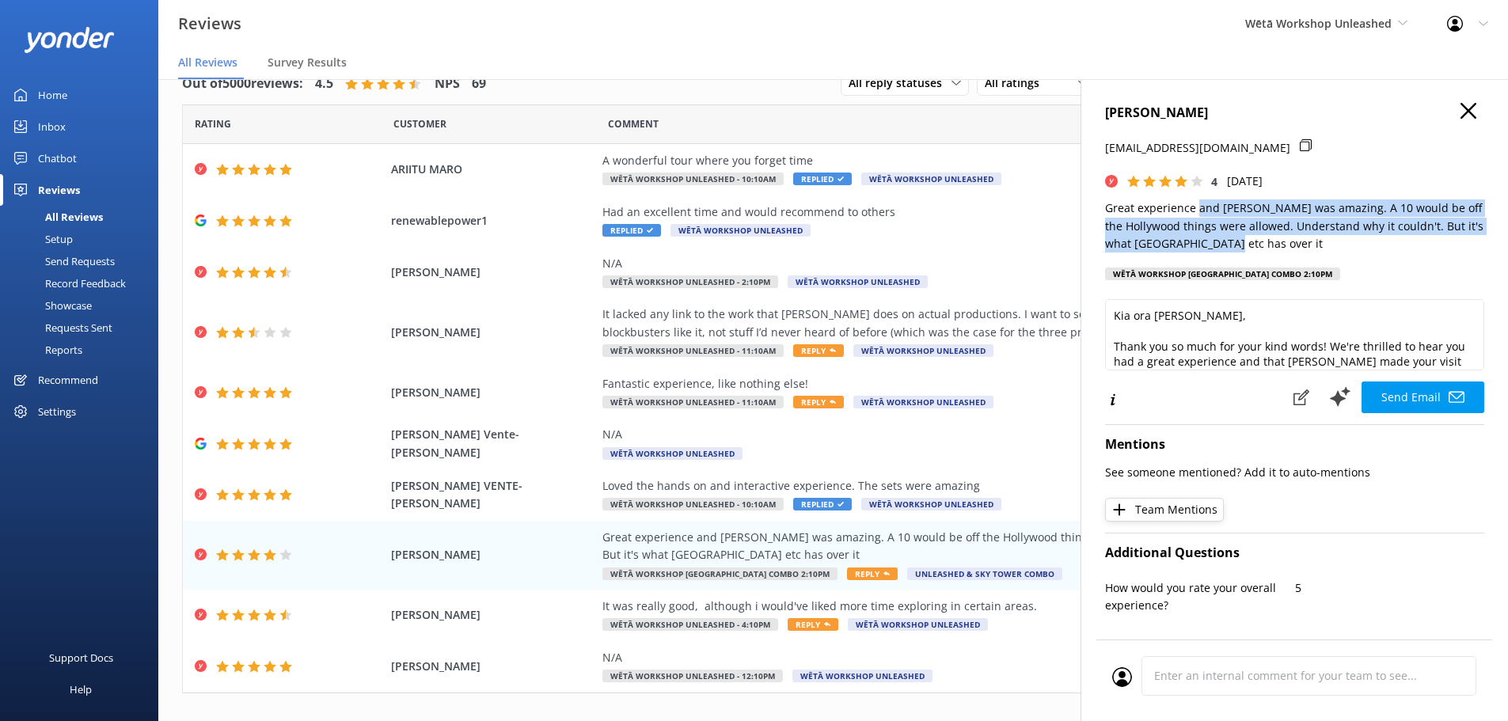
click at [1195, 214] on p "Great experience and [PERSON_NAME] was amazing. A 10 would be off the Hollywood…" at bounding box center [1294, 226] width 379 height 53
drag, startPoint x: 1283, startPoint y: 251, endPoint x: 1212, endPoint y: 216, distance: 79.3
click at [1212, 216] on p "Great experience and [PERSON_NAME] was amazing. A 10 would be off the Hollywood…" at bounding box center [1294, 226] width 379 height 53
drag, startPoint x: 1349, startPoint y: 226, endPoint x: 1201, endPoint y: 203, distance: 149.8
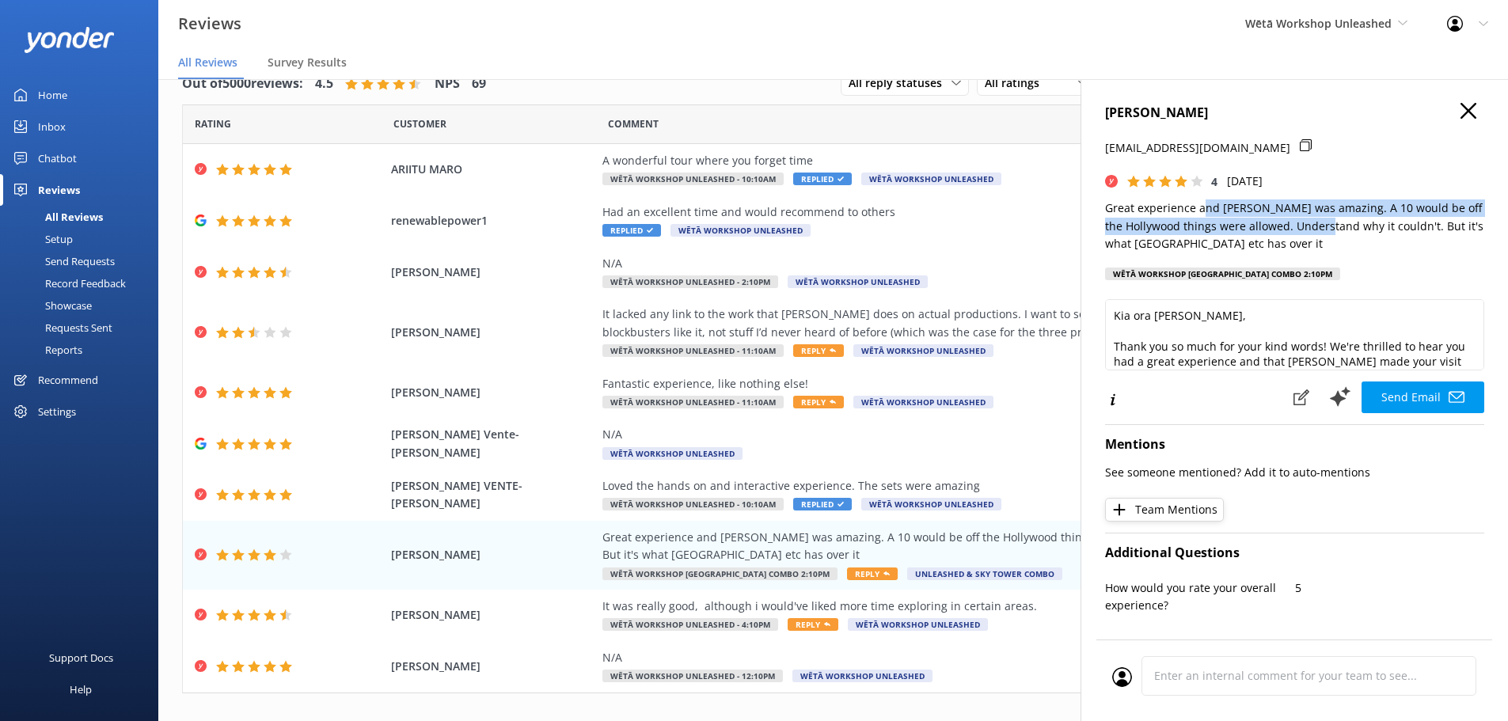
click at [1201, 203] on p "Great experience and [PERSON_NAME] was amazing. A 10 would be off the Hollywood…" at bounding box center [1294, 226] width 379 height 53
click at [1199, 203] on p "Great experience and [PERSON_NAME] was amazing. A 10 would be off the Hollywood…" at bounding box center [1294, 226] width 379 height 53
drag, startPoint x: 1192, startPoint y: 207, endPoint x: 1325, endPoint y: 227, distance: 134.6
click at [1325, 227] on p "Great experience and [PERSON_NAME] was amazing. A 10 would be off the Hollywood…" at bounding box center [1294, 226] width 379 height 53
click at [1327, 229] on p "Great experience and [PERSON_NAME] was amazing. A 10 would be off the Hollywood…" at bounding box center [1294, 226] width 379 height 53
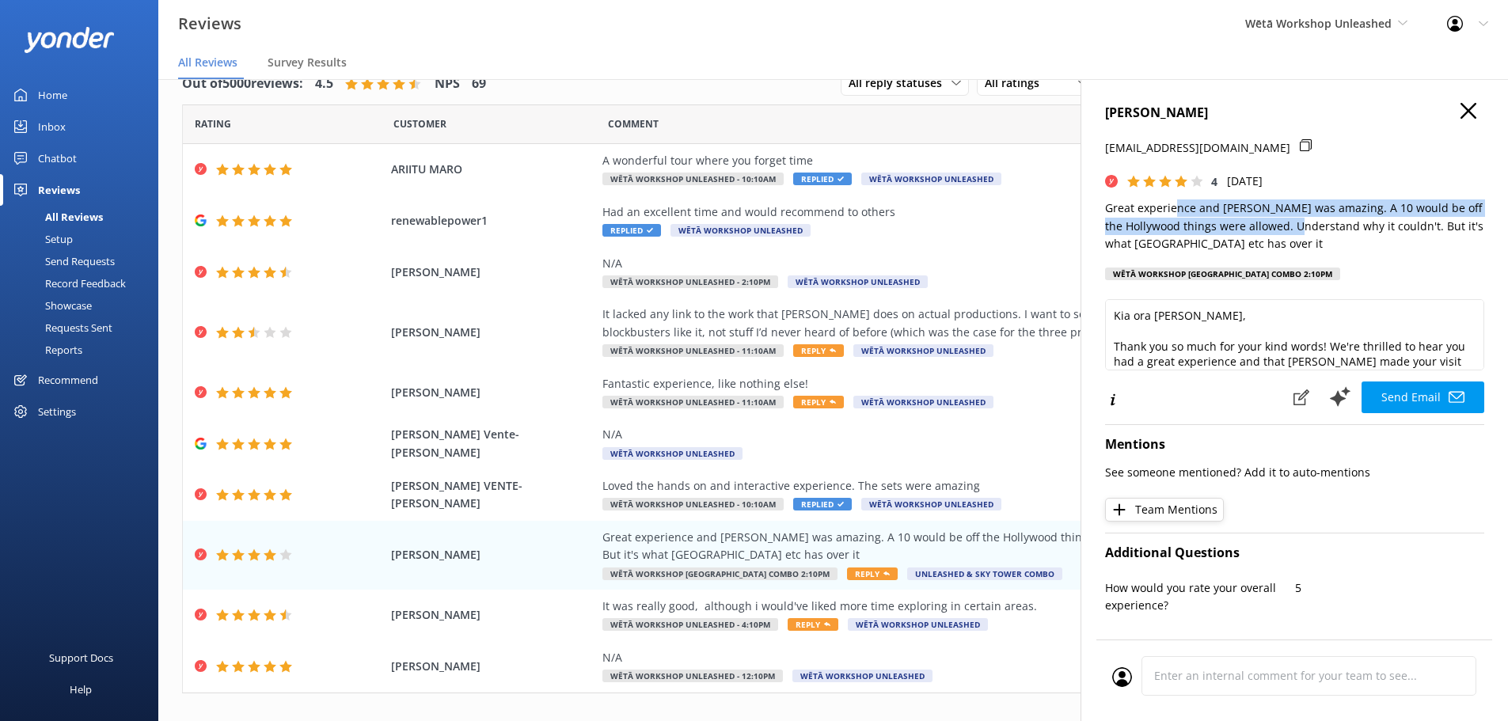
drag, startPoint x: 1319, startPoint y: 234, endPoint x: 1175, endPoint y: 214, distance: 145.4
click at [1175, 214] on p "Great experience and [PERSON_NAME] was amazing. A 10 would be off the Hollywood…" at bounding box center [1294, 226] width 379 height 53
drag, startPoint x: 1175, startPoint y: 214, endPoint x: 1242, endPoint y: 222, distance: 67.9
click at [1242, 222] on p "Great experience and [PERSON_NAME] was amazing. A 10 would be off the Hollywood…" at bounding box center [1294, 226] width 379 height 53
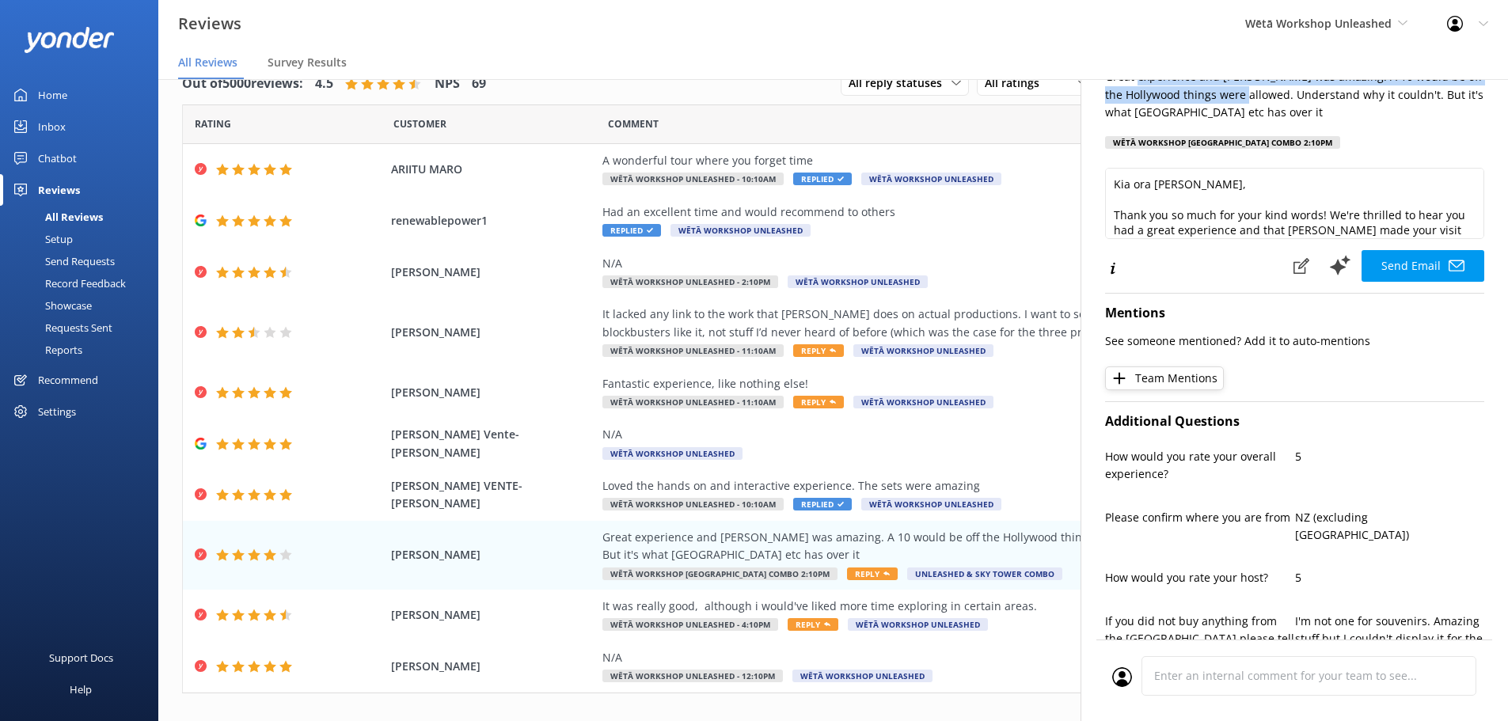
scroll to position [396, 0]
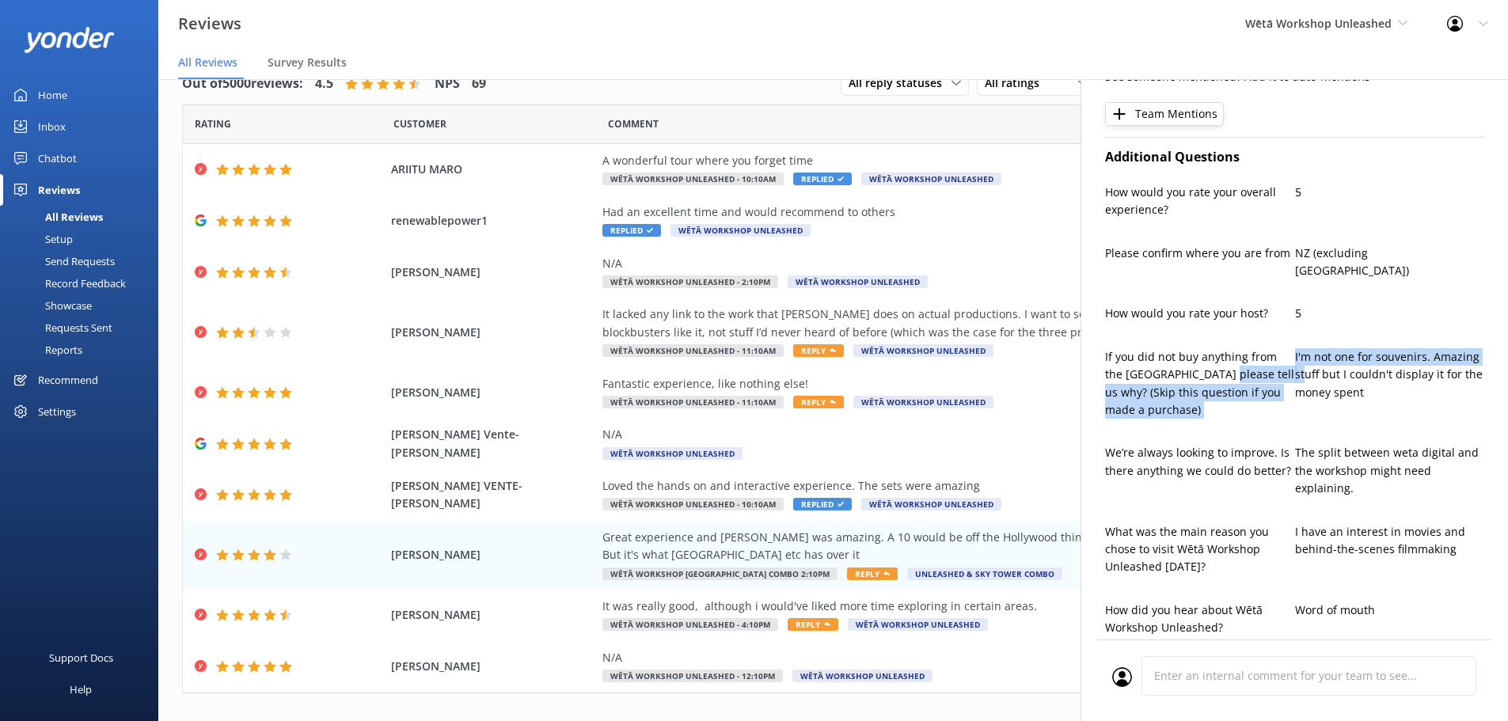
drag, startPoint x: 1224, startPoint y: 352, endPoint x: 1330, endPoint y: 351, distance: 106.1
click at [1316, 351] on div "If you did not buy anything from the [GEOGRAPHIC_DATA] please tell us why? (Ski…" at bounding box center [1294, 391] width 379 height 87
click at [1348, 351] on p "I'm not one for souvenirs. Amazing stuff but I couldn't display it for the mone…" at bounding box center [1390, 374] width 190 height 53
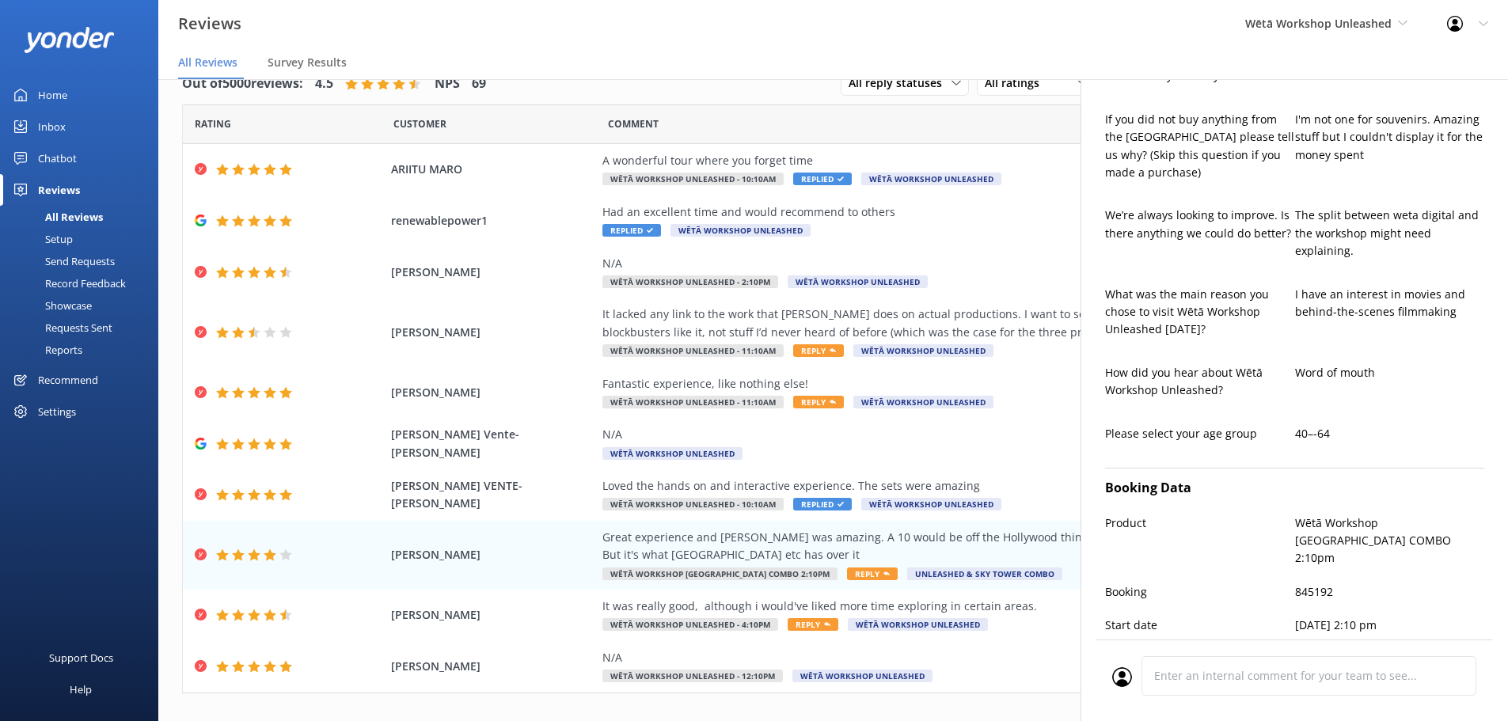
scroll to position [713, 0]
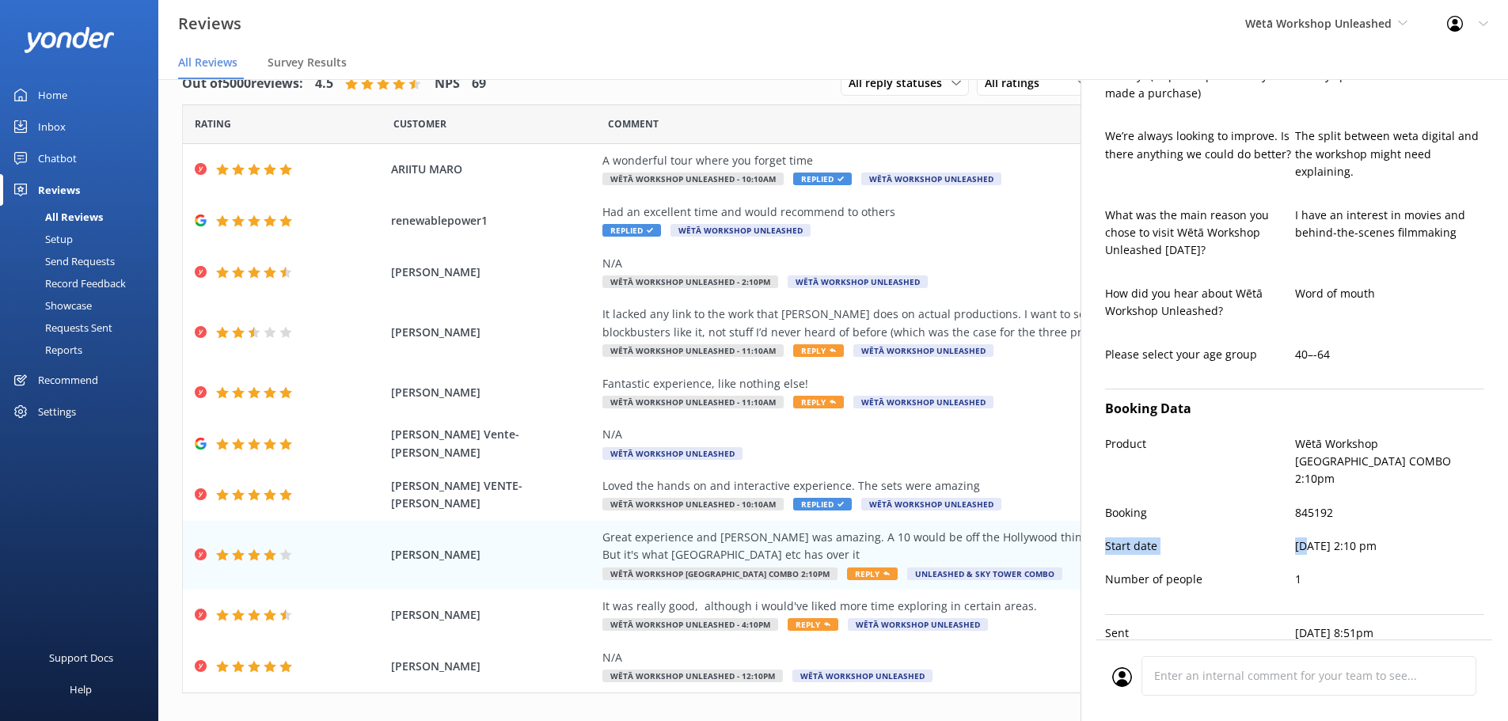
drag, startPoint x: 1306, startPoint y: 508, endPoint x: 1410, endPoint y: 501, distance: 104.7
click at [1410, 501] on div "Booking Data Product Wētā Workshop Unleashed & Sky Tower COMBO 2:10pm Booking 8…" at bounding box center [1294, 497] width 379 height 215
click at [1416, 538] on p "[DATE] 2:10 pm" at bounding box center [1390, 546] width 190 height 17
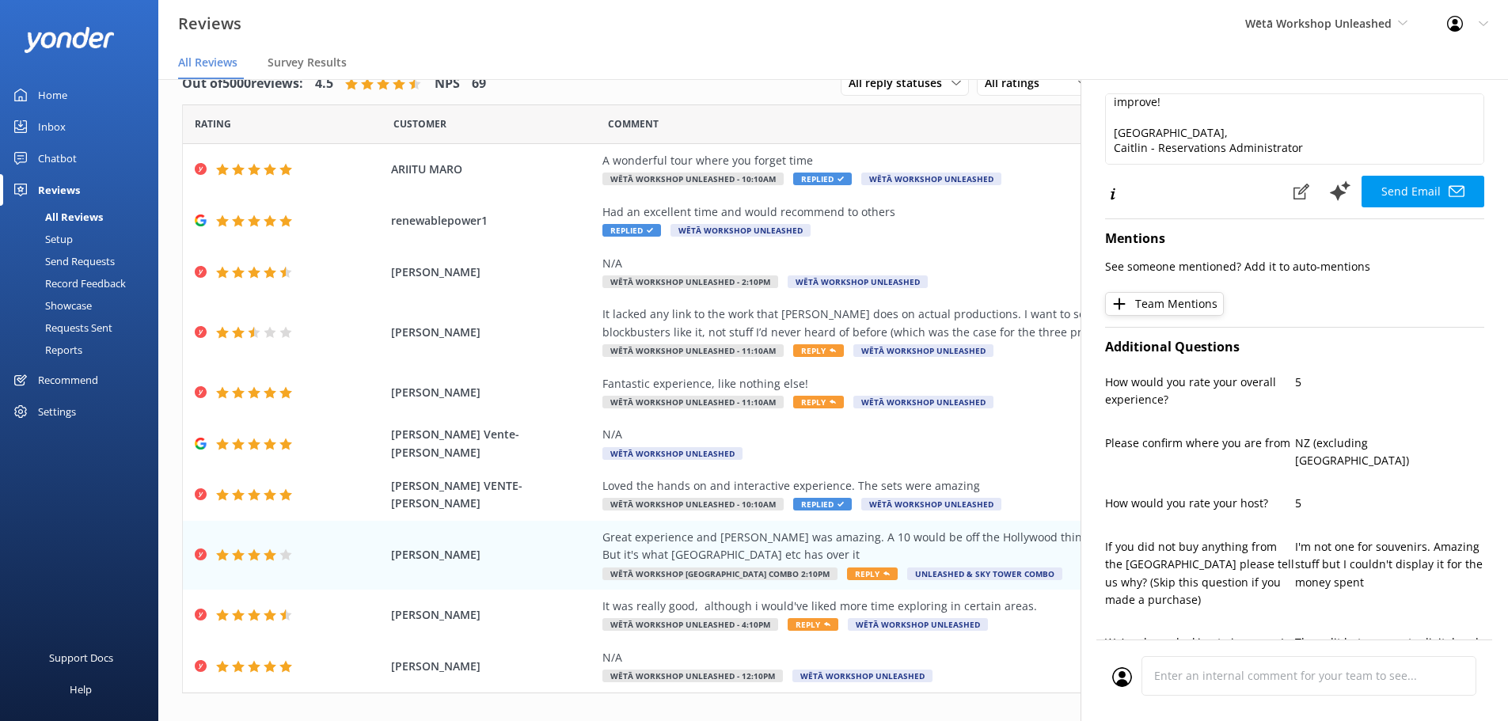
scroll to position [336, 0]
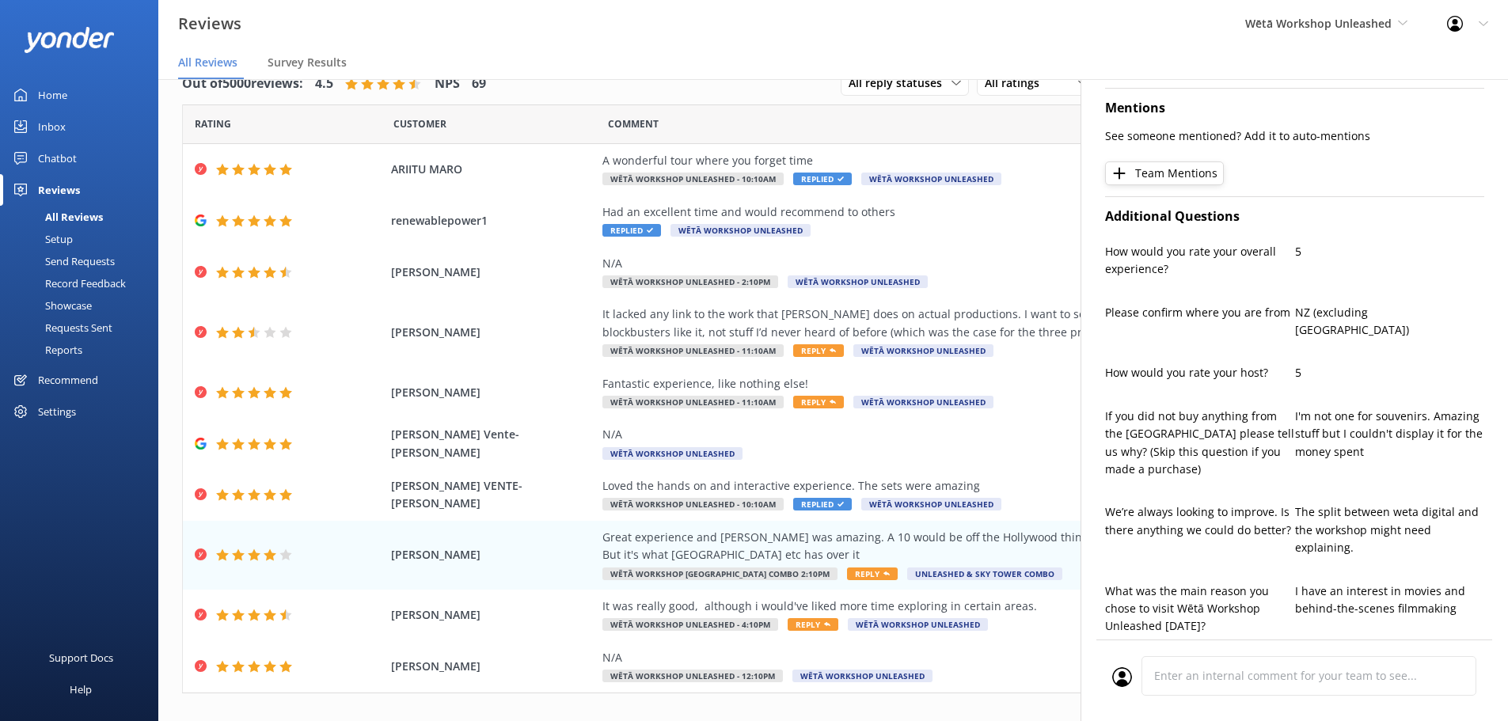
click at [1188, 184] on button "Team Mentions" at bounding box center [1164, 174] width 119 height 24
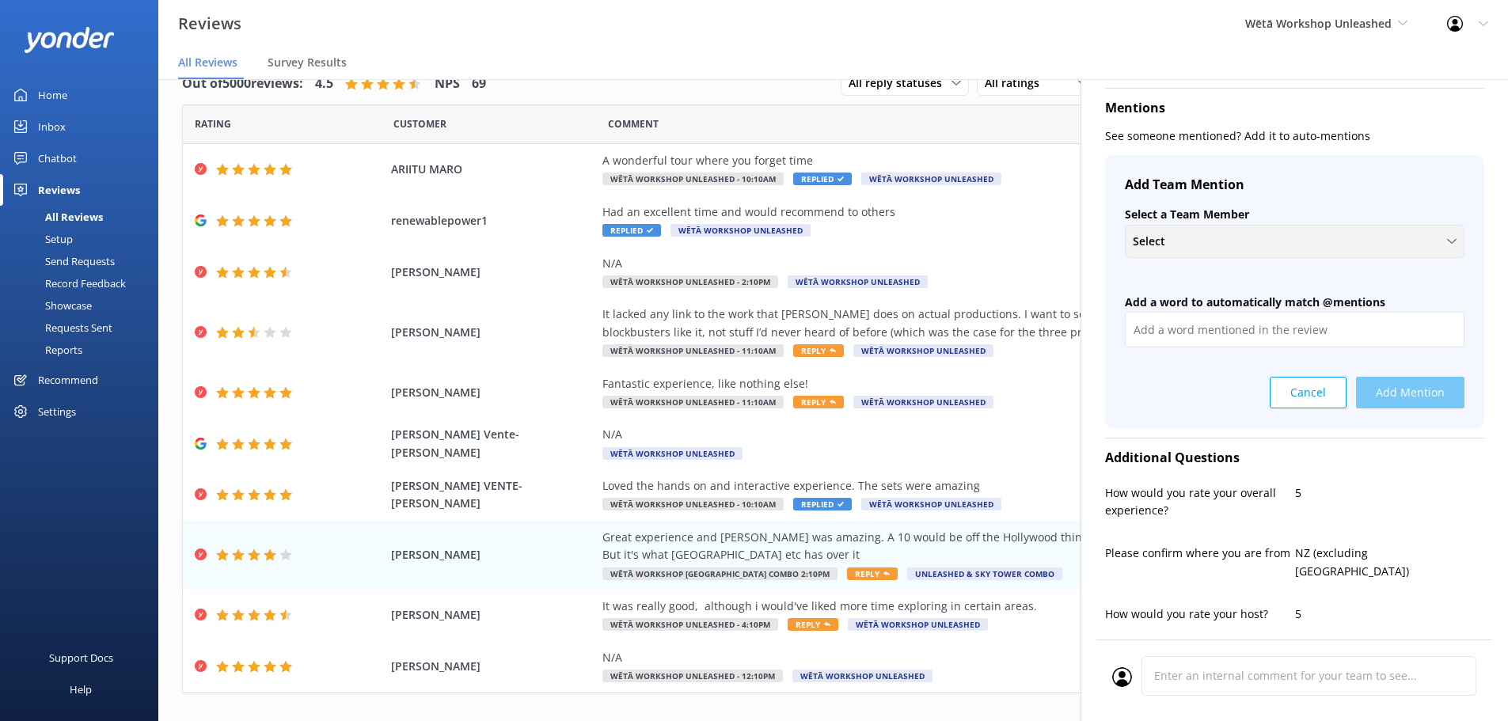
click at [1222, 252] on div "Select + Create a new Team Member [PERSON_NAME] [PERSON_NAME] Brooklyn [PERSON_…" at bounding box center [1295, 241] width 340 height 33
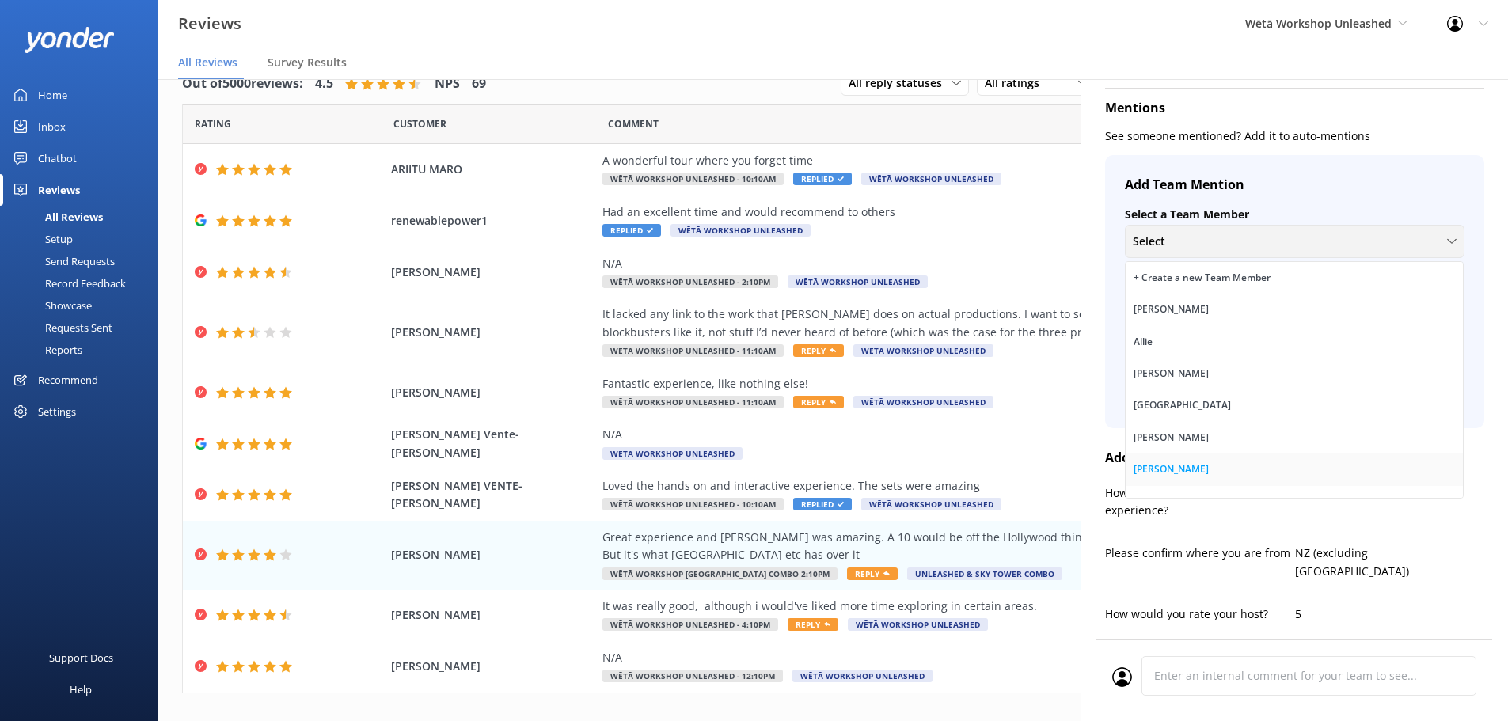
scroll to position [158, 0]
click at [1202, 408] on link "[PERSON_NAME]" at bounding box center [1294, 407] width 337 height 32
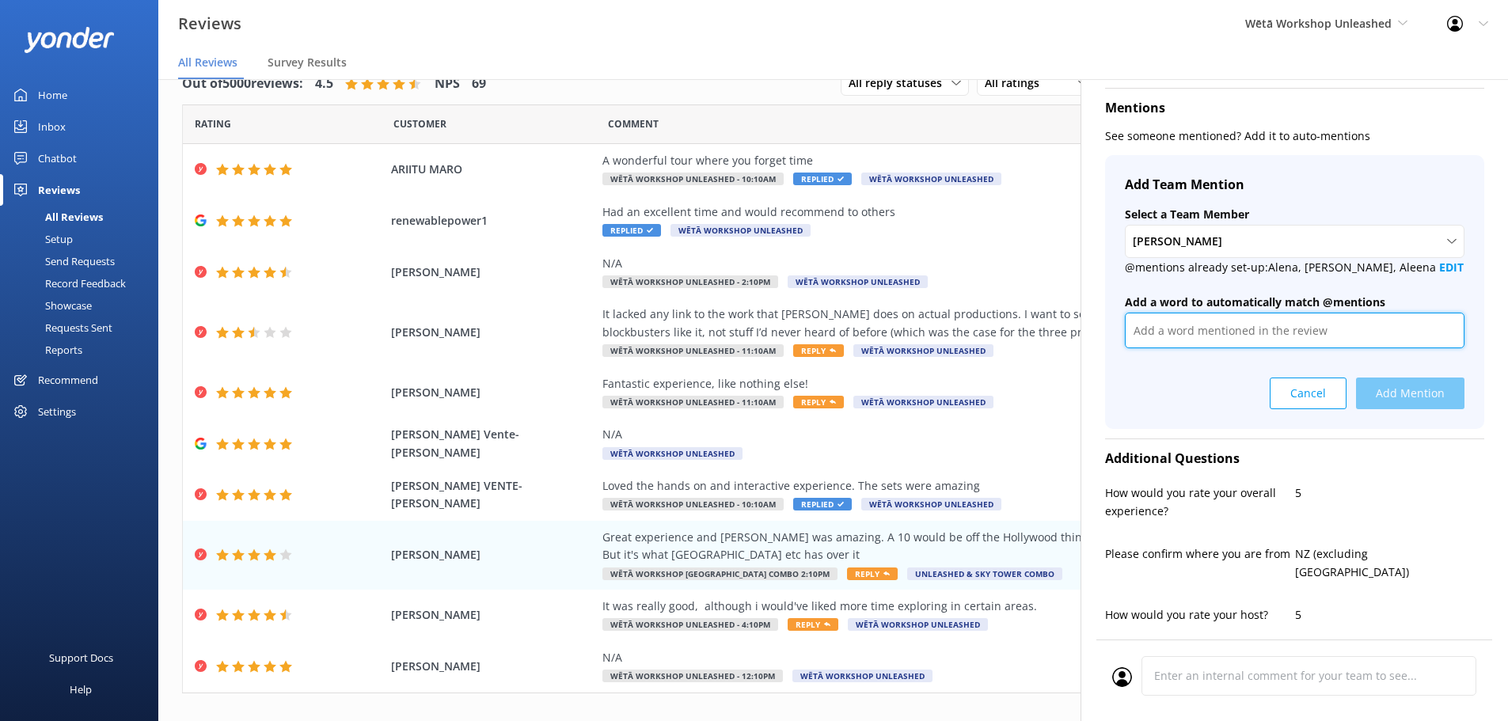
click at [1217, 344] on input "text" at bounding box center [1295, 331] width 340 height 36
type input "[PERSON_NAME]"
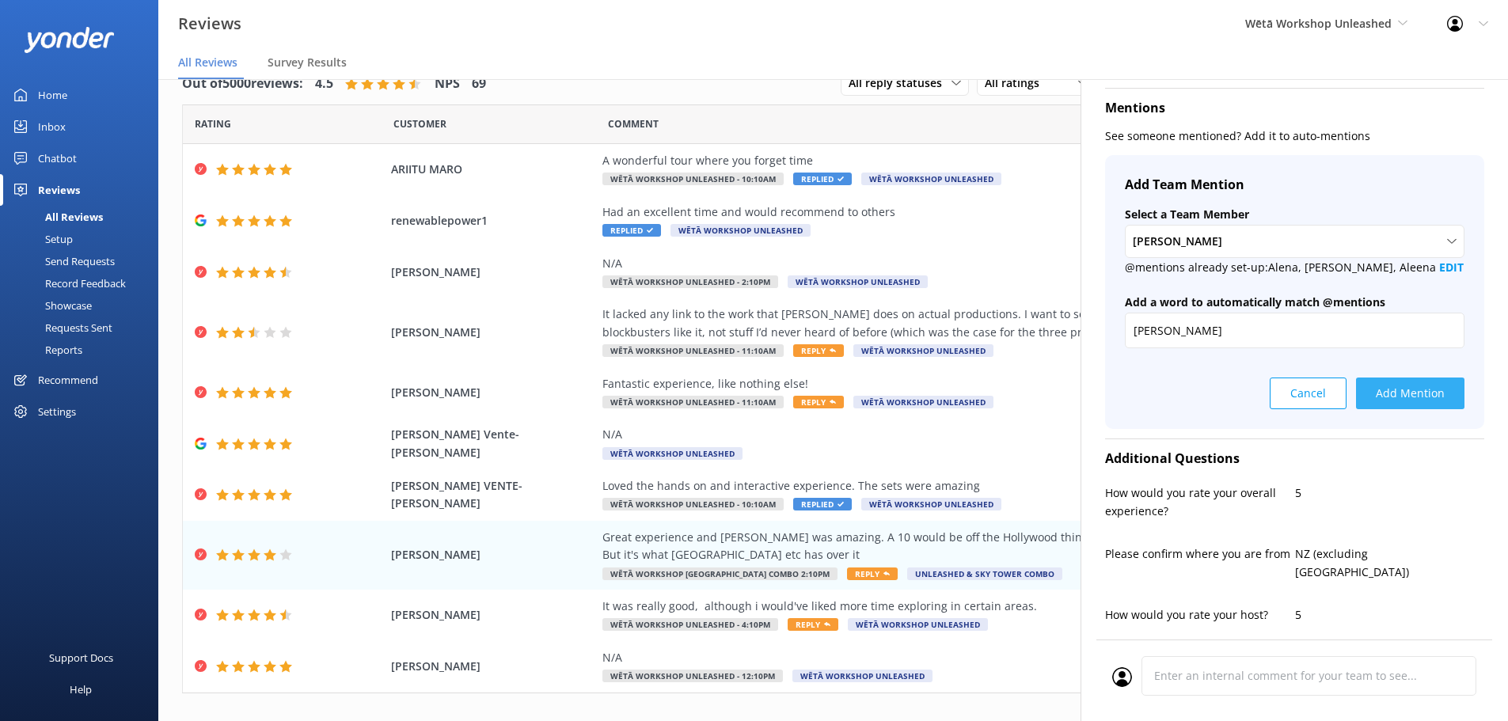
click at [1377, 385] on button "Add Mention" at bounding box center [1410, 394] width 108 height 32
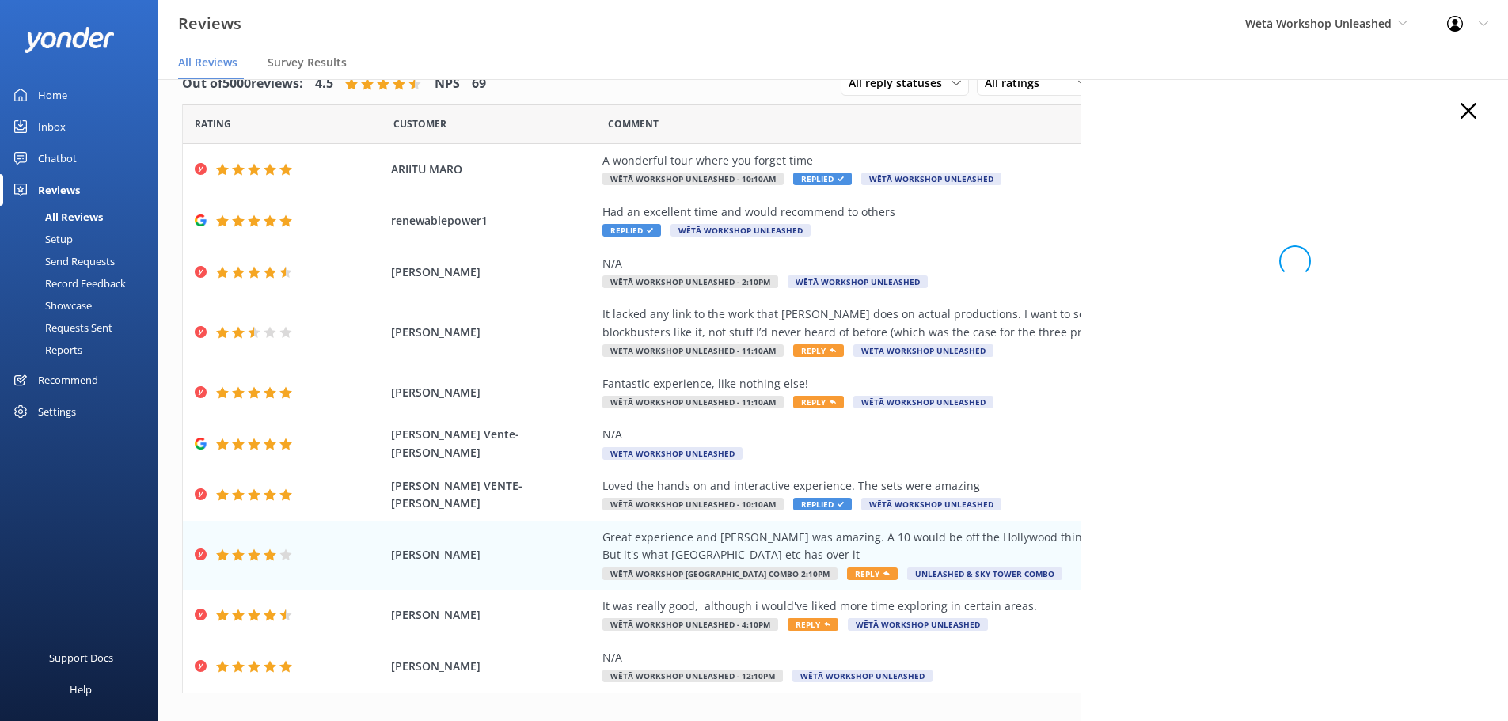
scroll to position [0, 0]
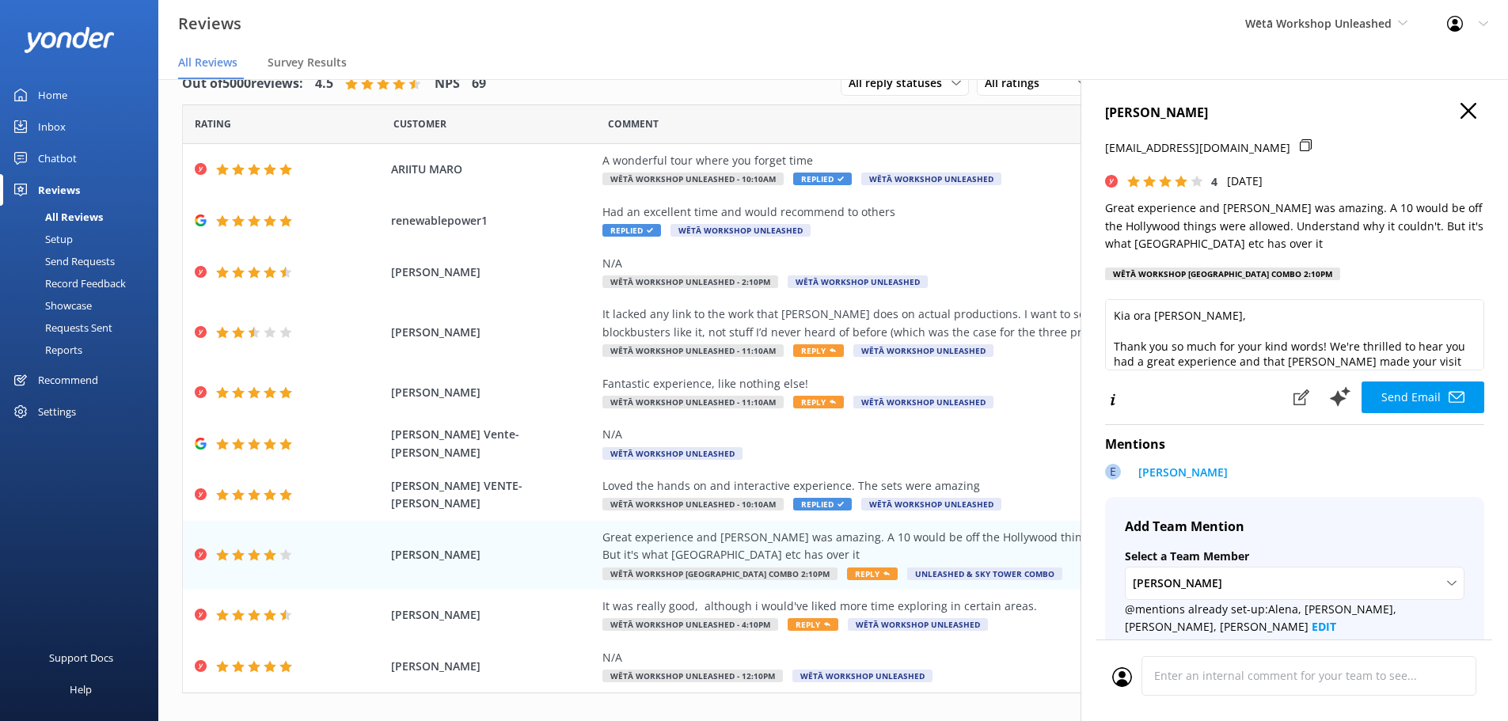
click at [1461, 104] on icon "button" at bounding box center [1469, 111] width 16 height 16
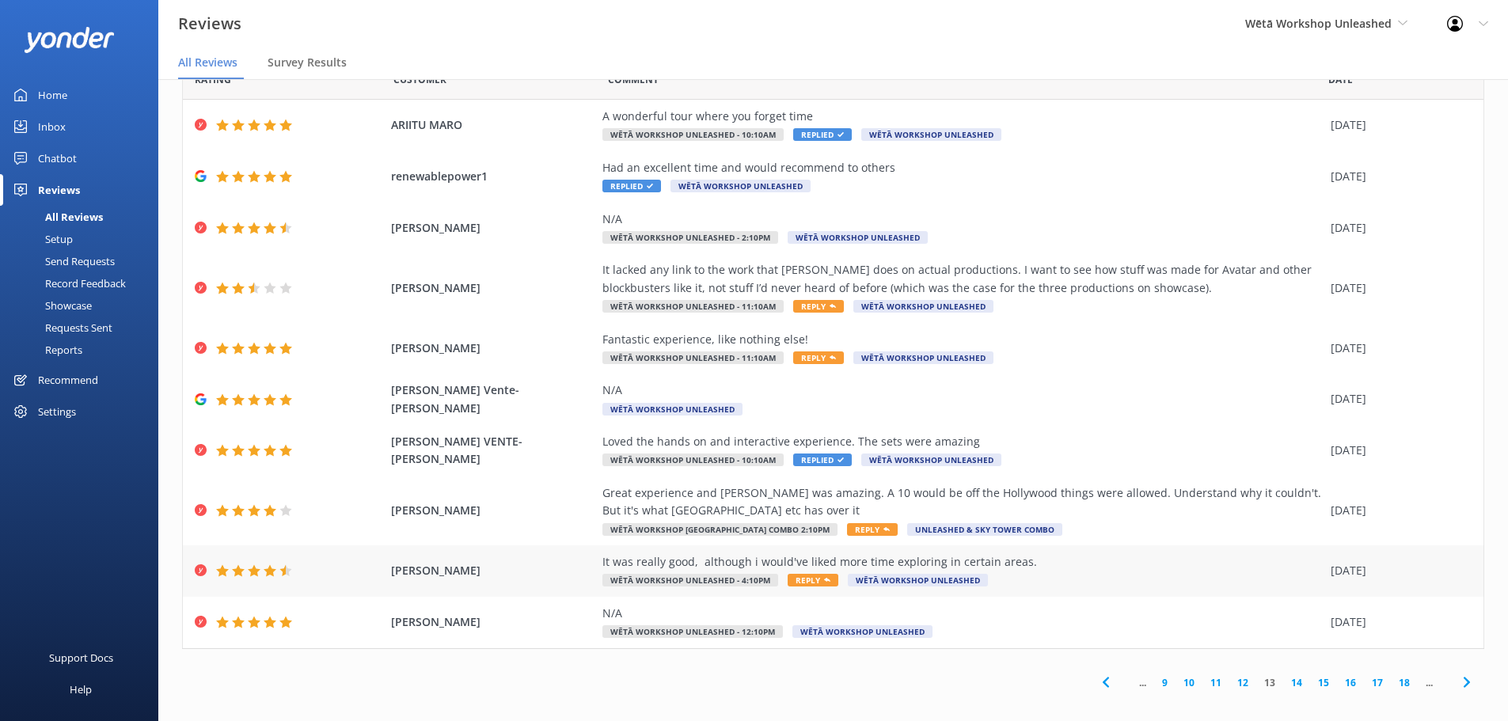
scroll to position [32, 0]
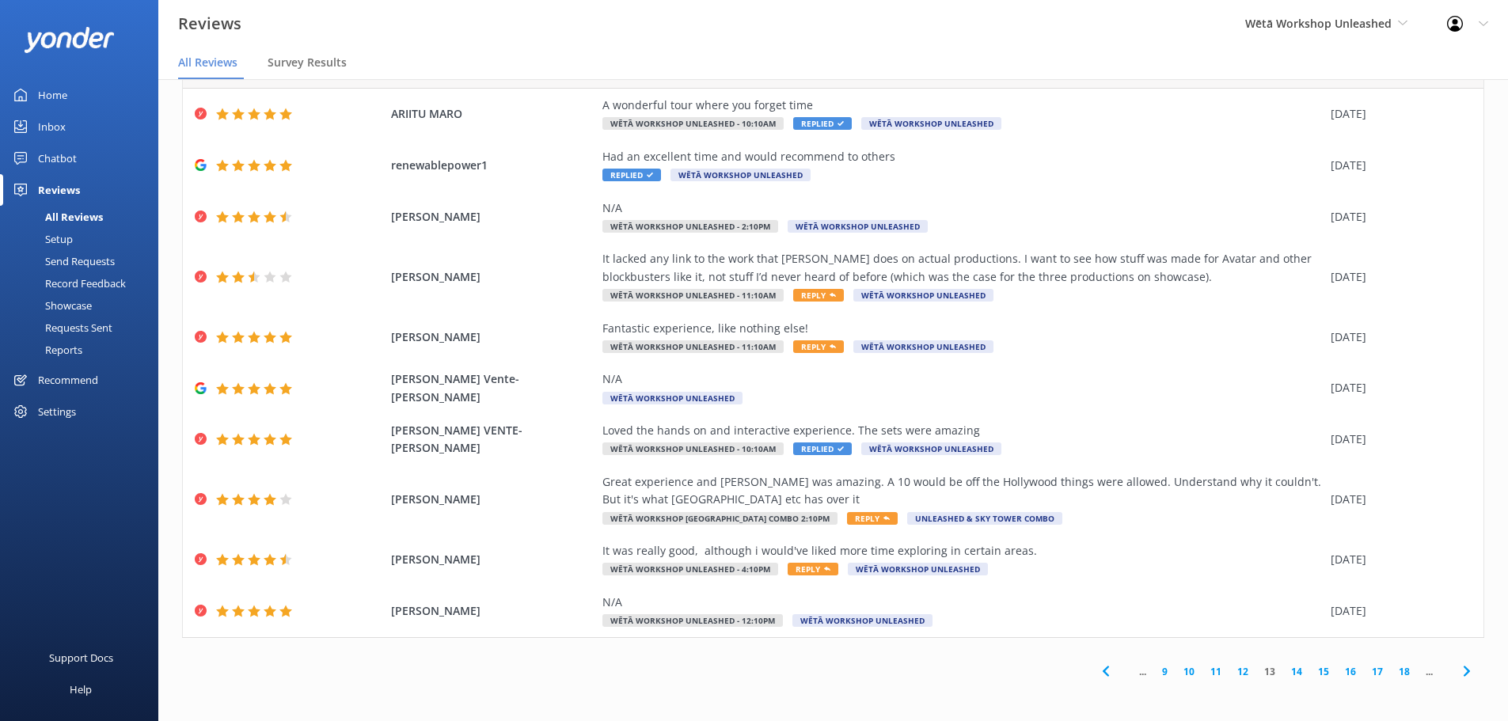
click at [1243, 675] on link "12" at bounding box center [1243, 671] width 27 height 15
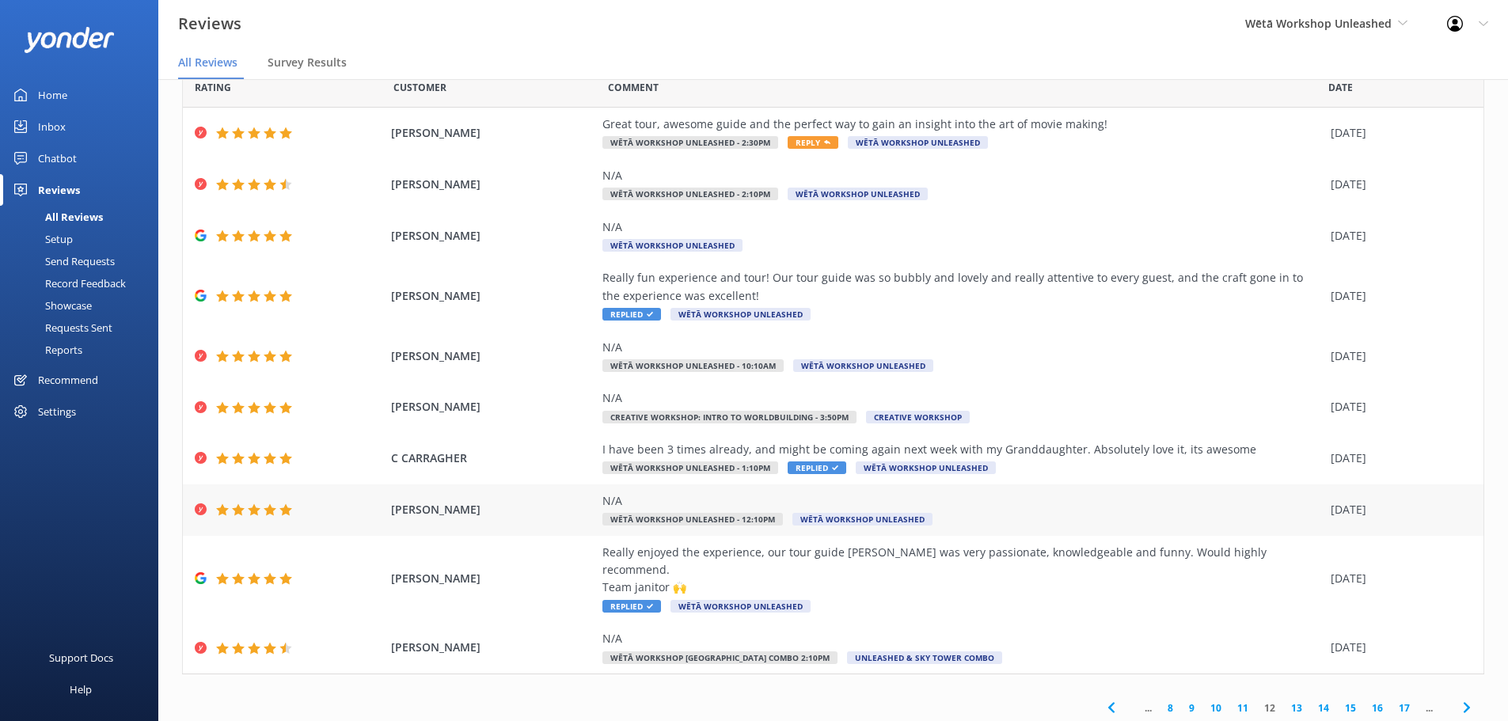
scroll to position [55, 0]
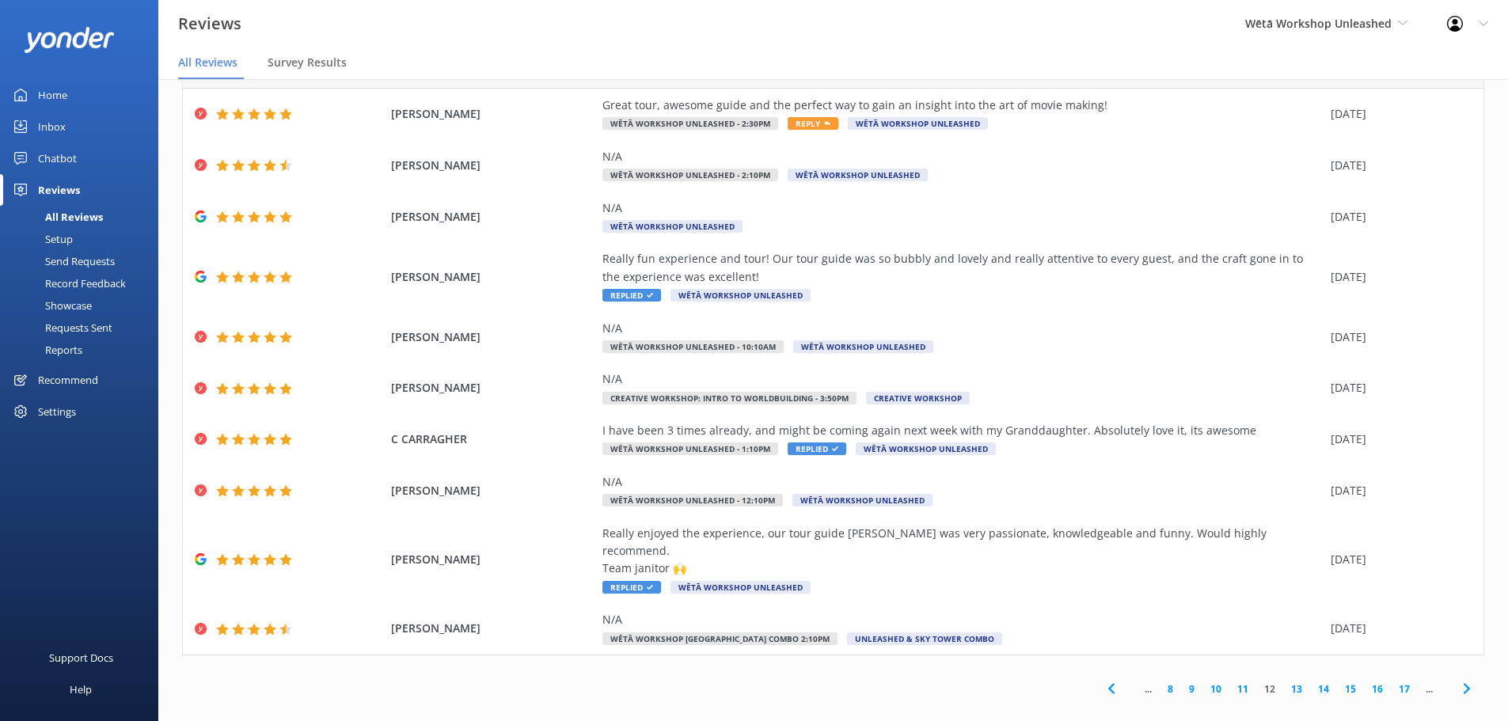
click at [1310, 682] on link "14" at bounding box center [1323, 689] width 27 height 15
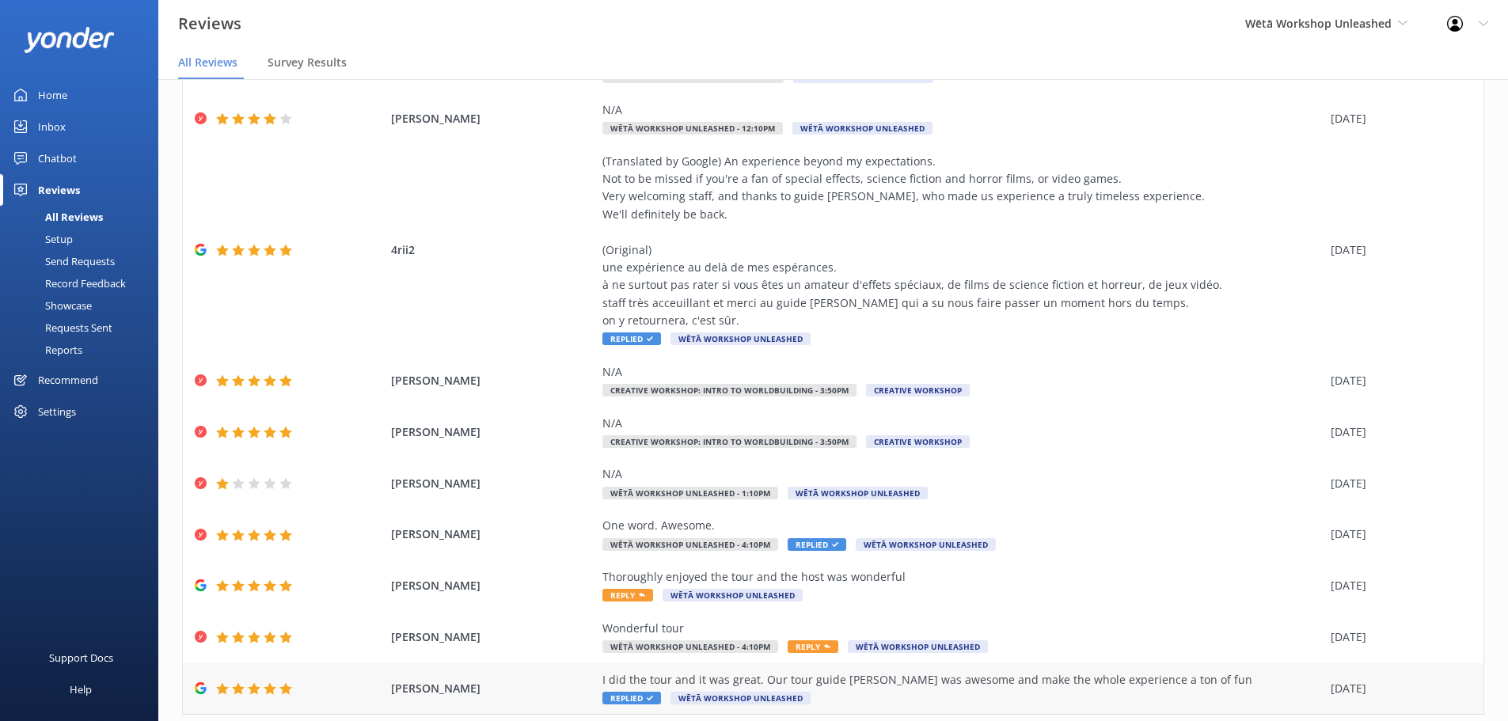
scroll to position [179, 0]
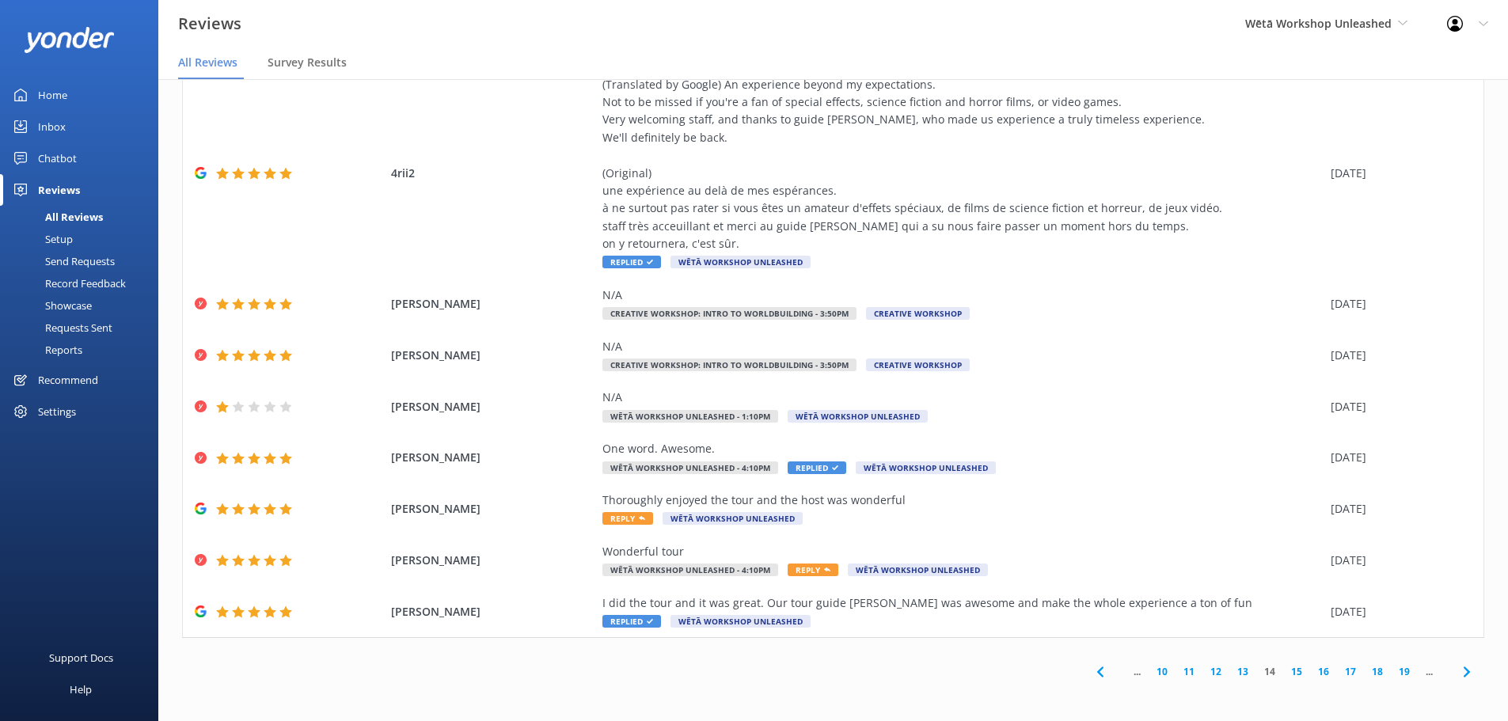
click at [1097, 671] on use at bounding box center [1100, 672] width 6 height 10
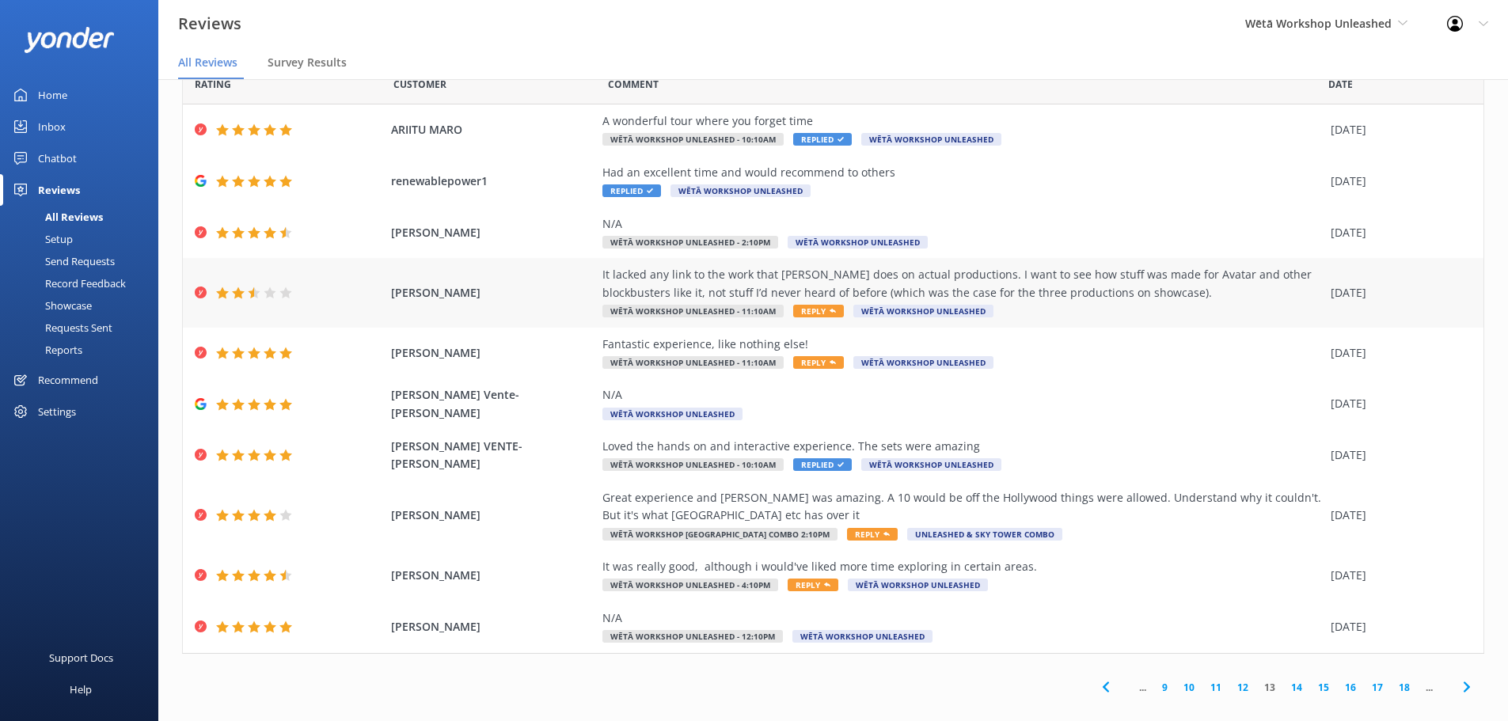
scroll to position [55, 0]
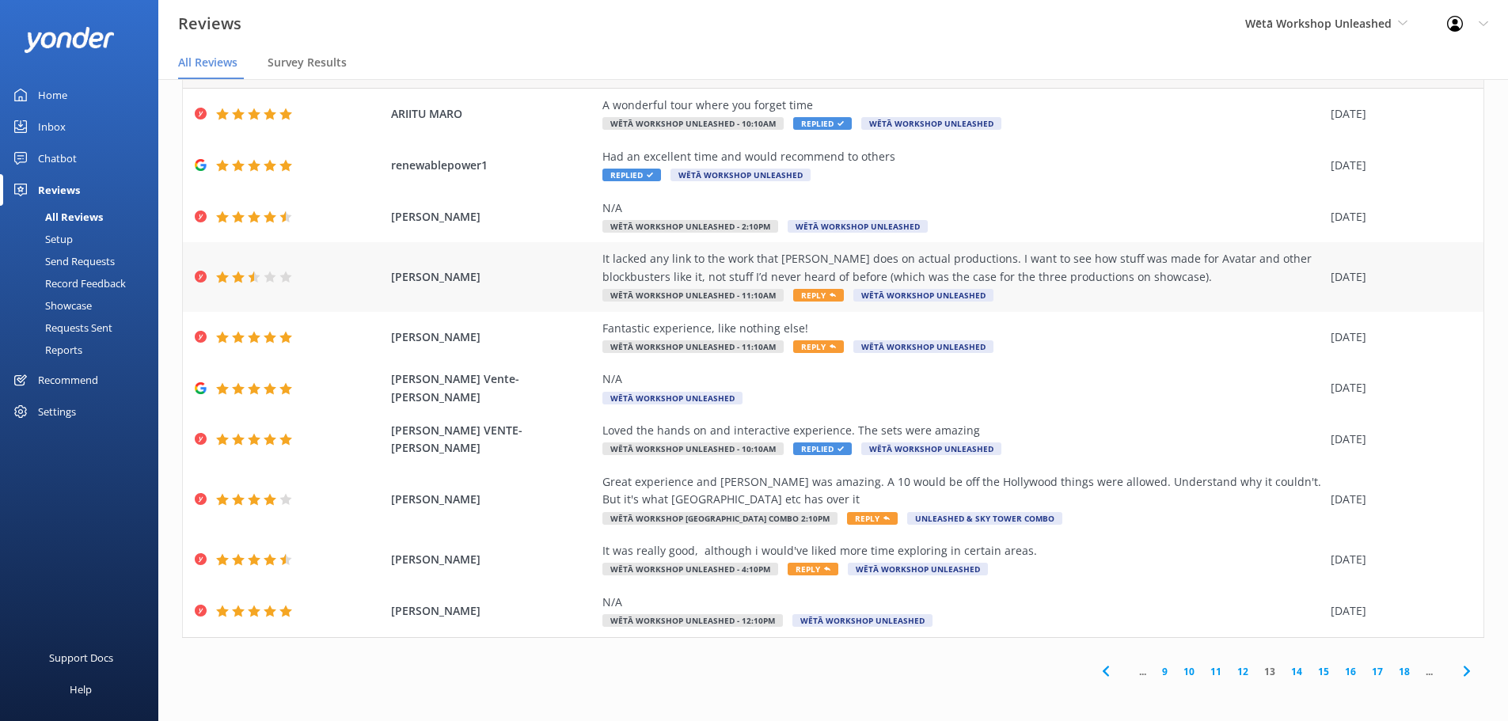
click at [1031, 272] on div "It lacked any link to the work that [PERSON_NAME] does on actual productions. I…" at bounding box center [962, 268] width 720 height 36
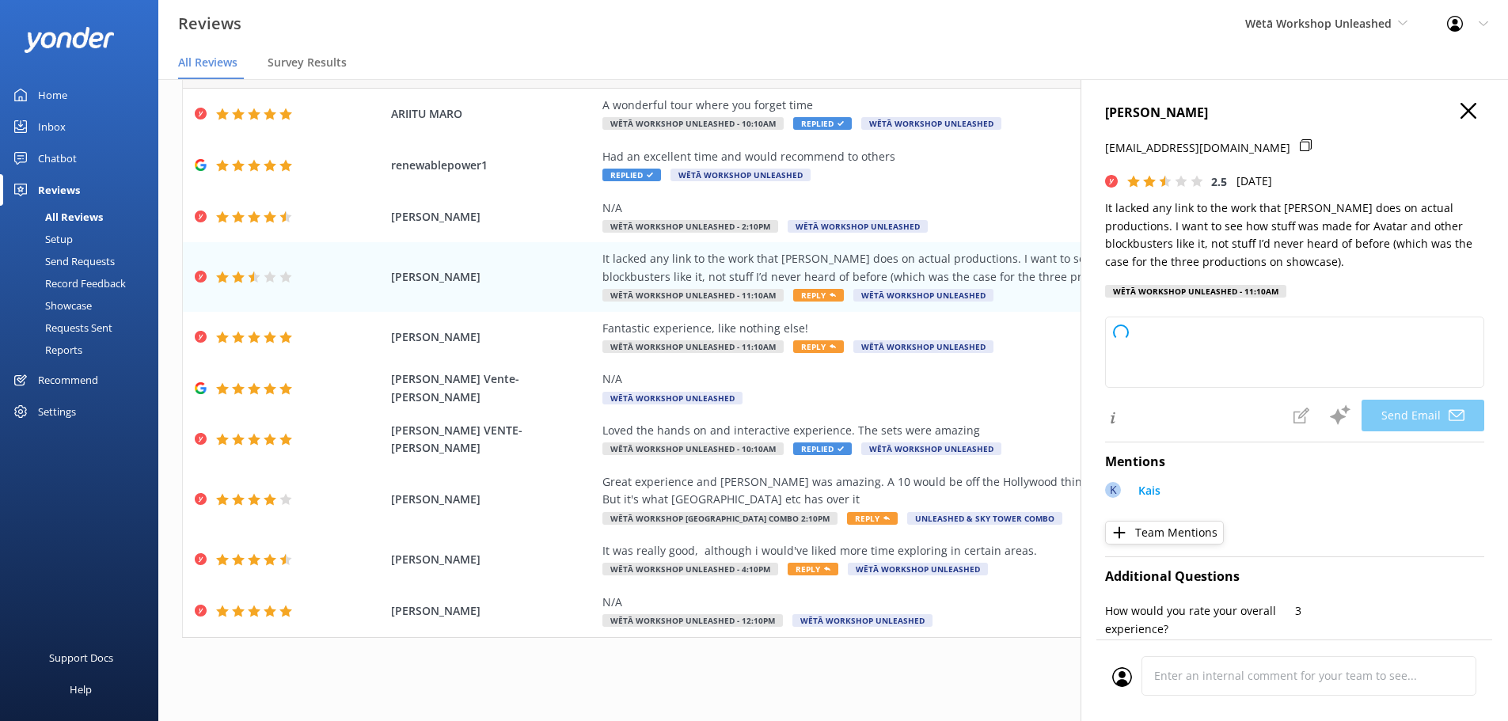
type textarea "Kia ora Soretta, Thank you for sharing your thoughts with us. We’re sorry to he…"
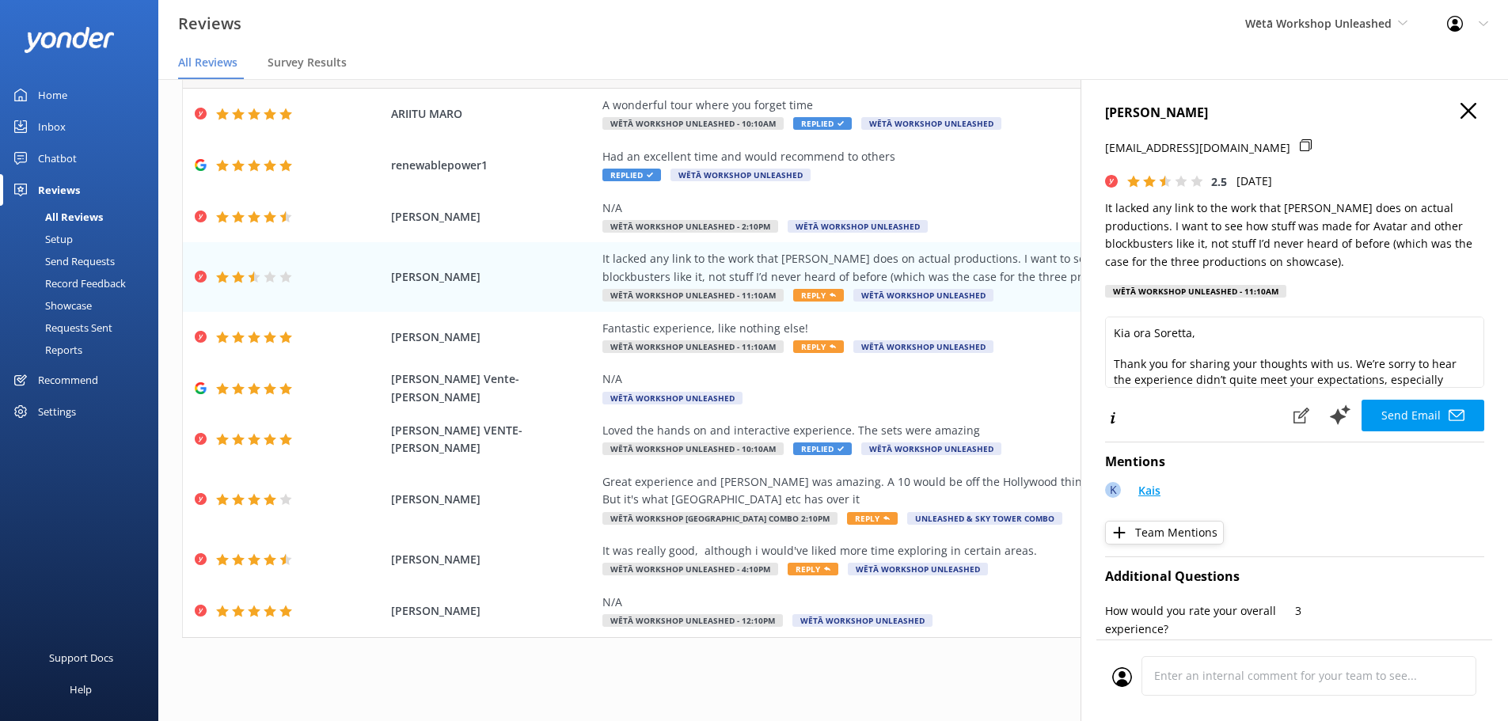
click at [1150, 493] on p "Kais" at bounding box center [1149, 490] width 22 height 17
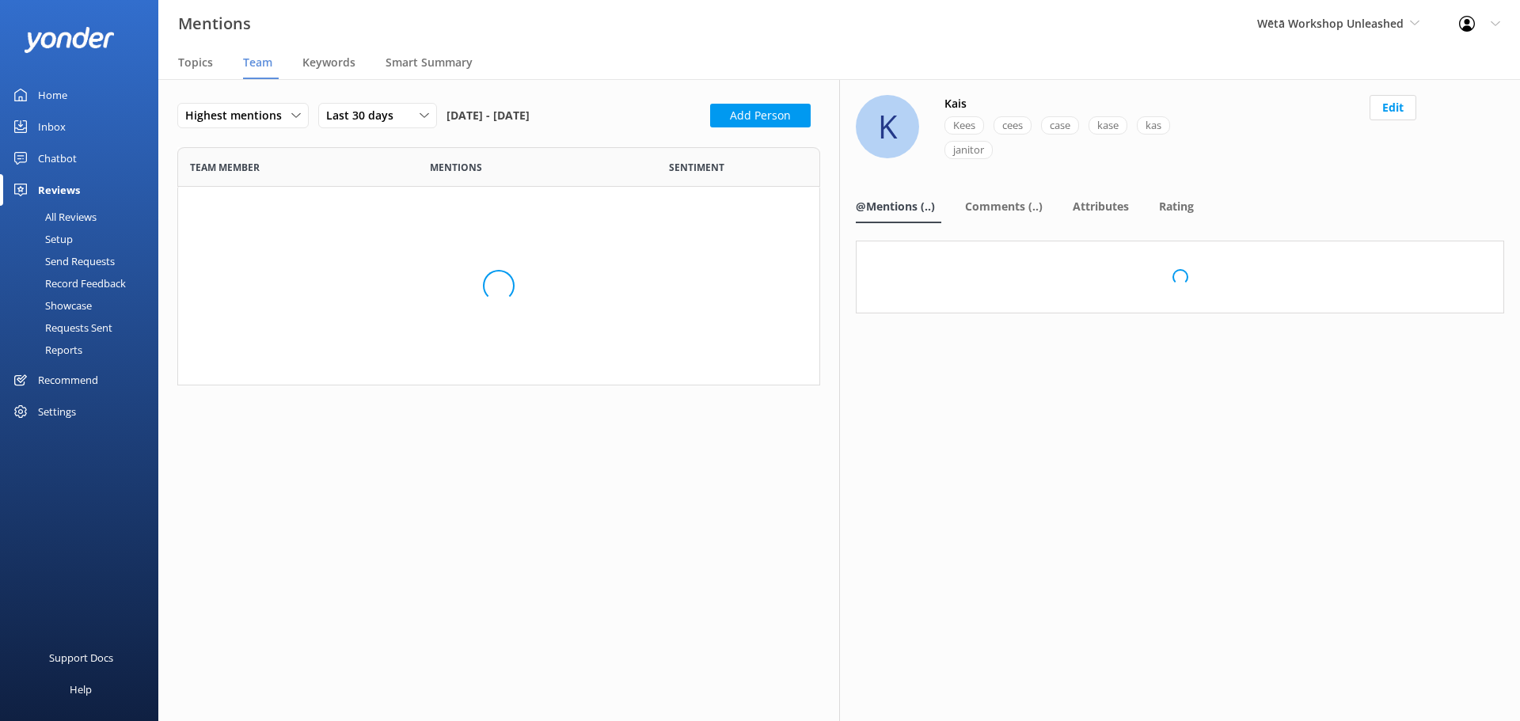
scroll to position [1739, 619]
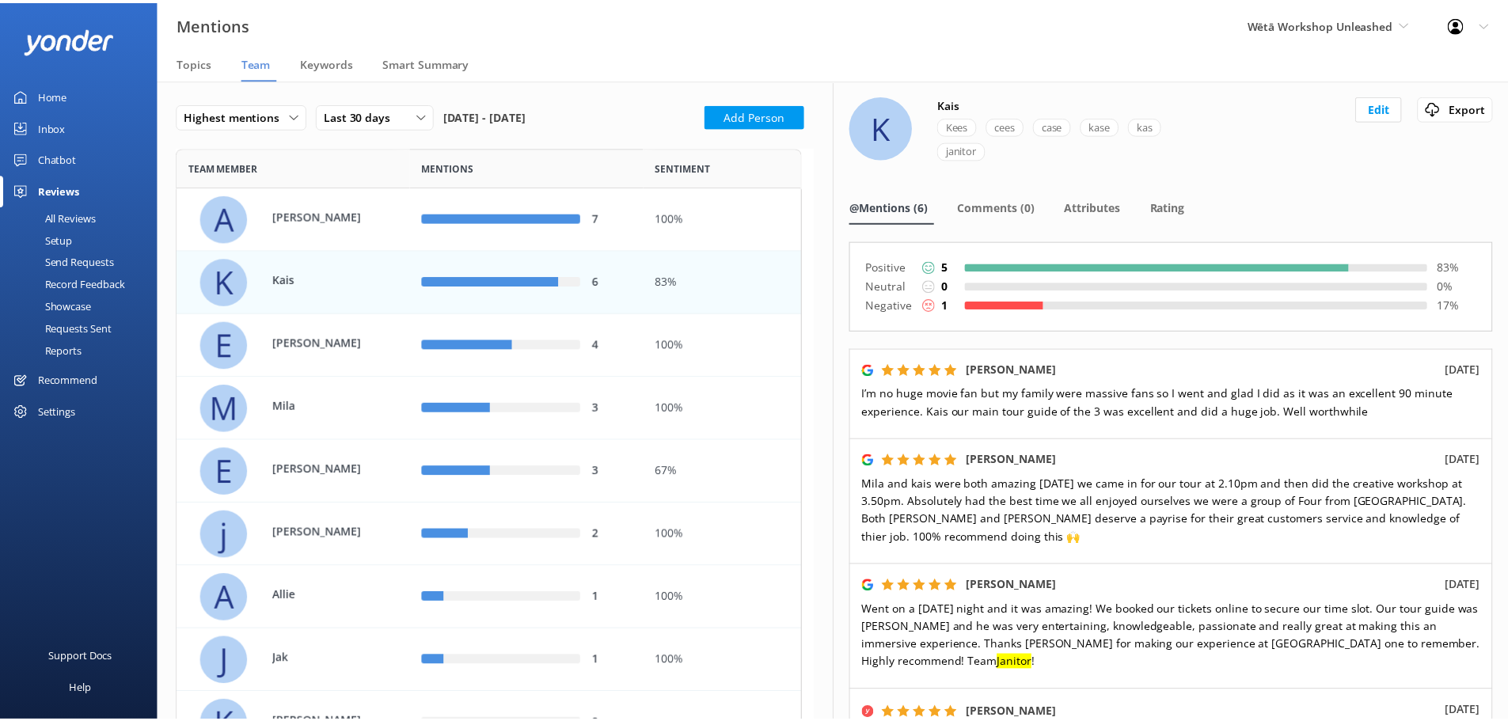
scroll to position [32, 0]
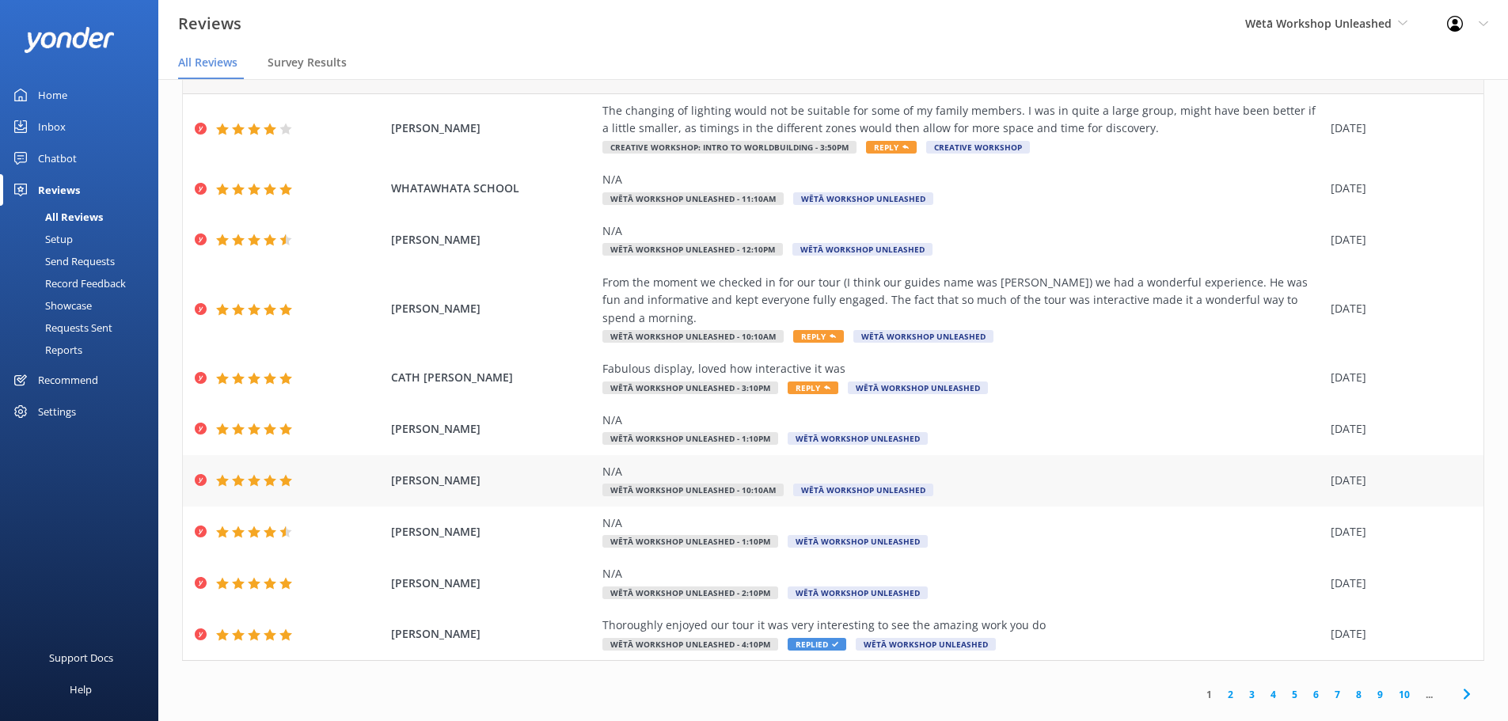
scroll to position [73, 0]
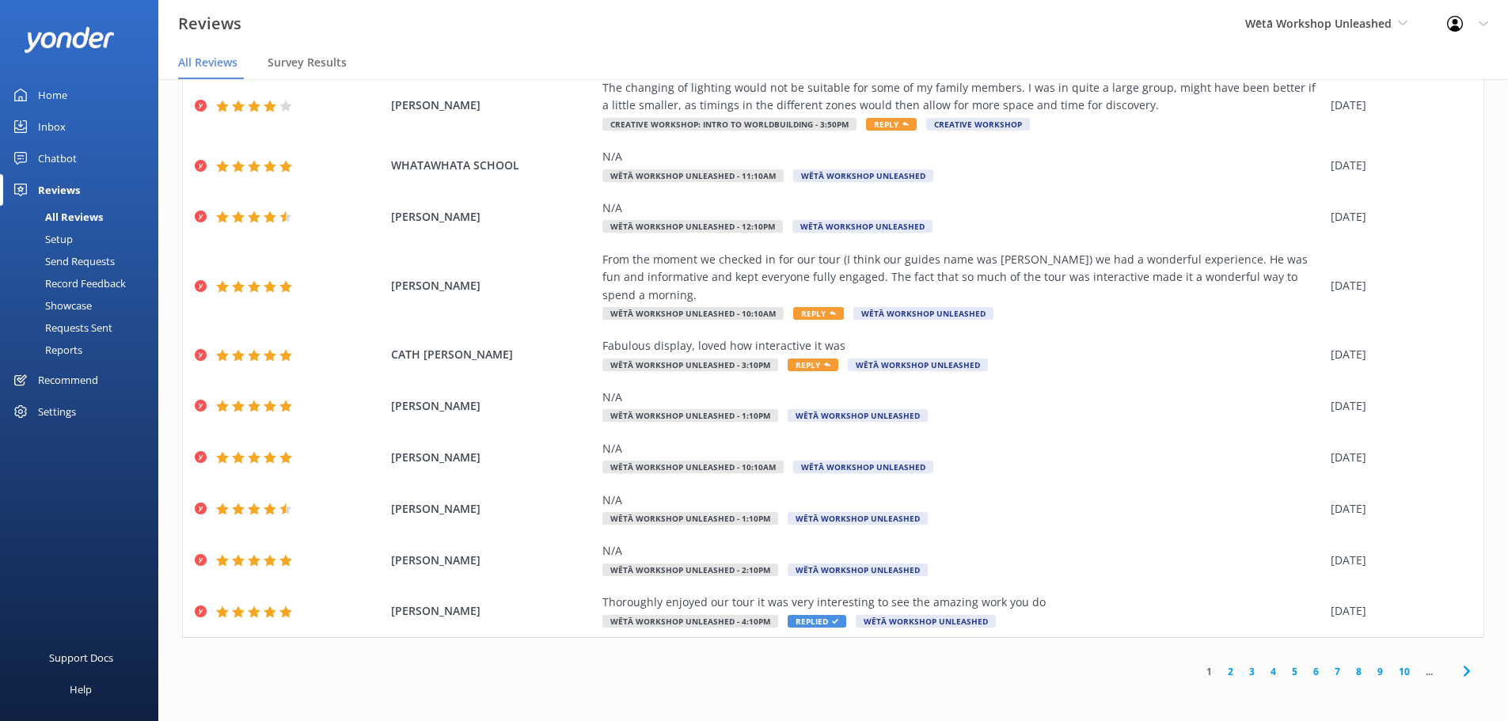
click at [1267, 675] on link "4" at bounding box center [1273, 671] width 21 height 15
click at [1264, 667] on link "4" at bounding box center [1273, 671] width 21 height 15
click at [1288, 672] on link "5" at bounding box center [1294, 671] width 21 height 15
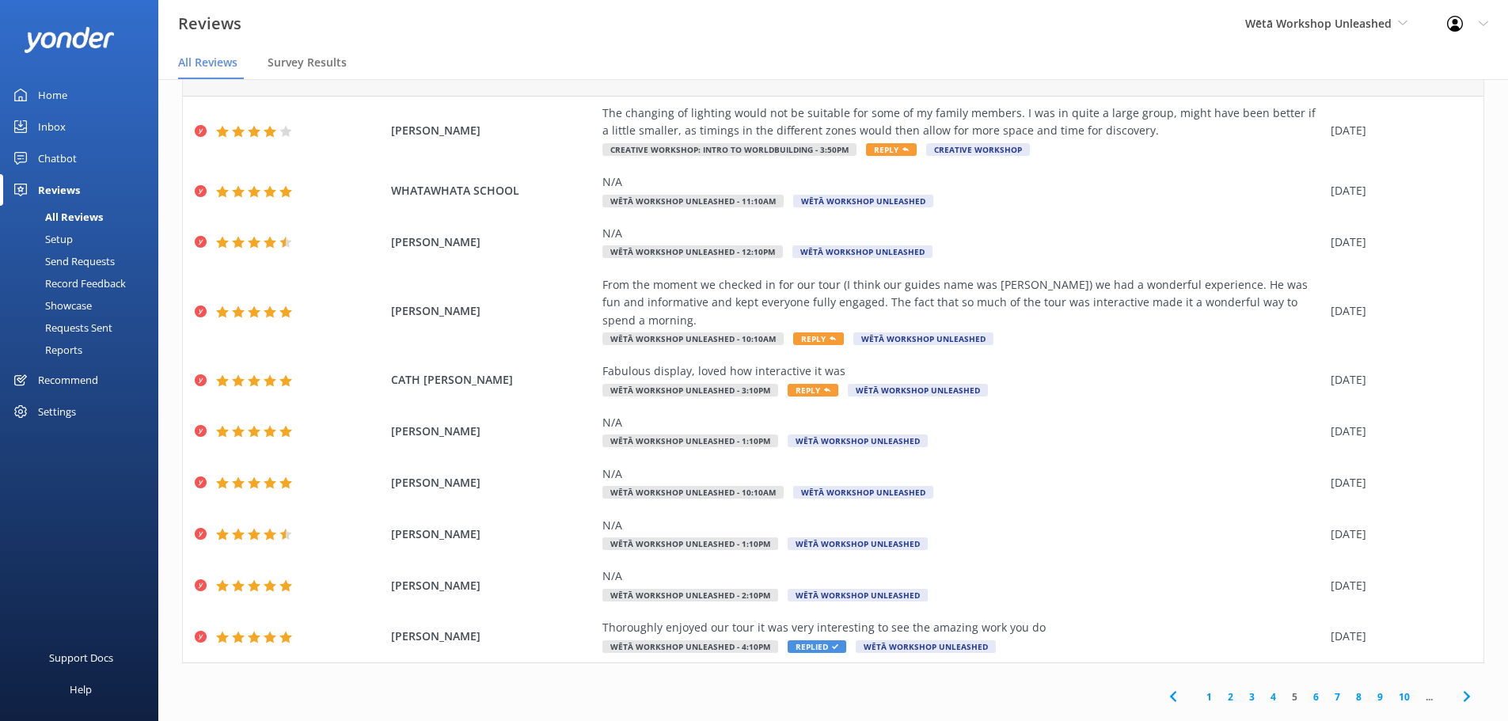
scroll to position [73, 0]
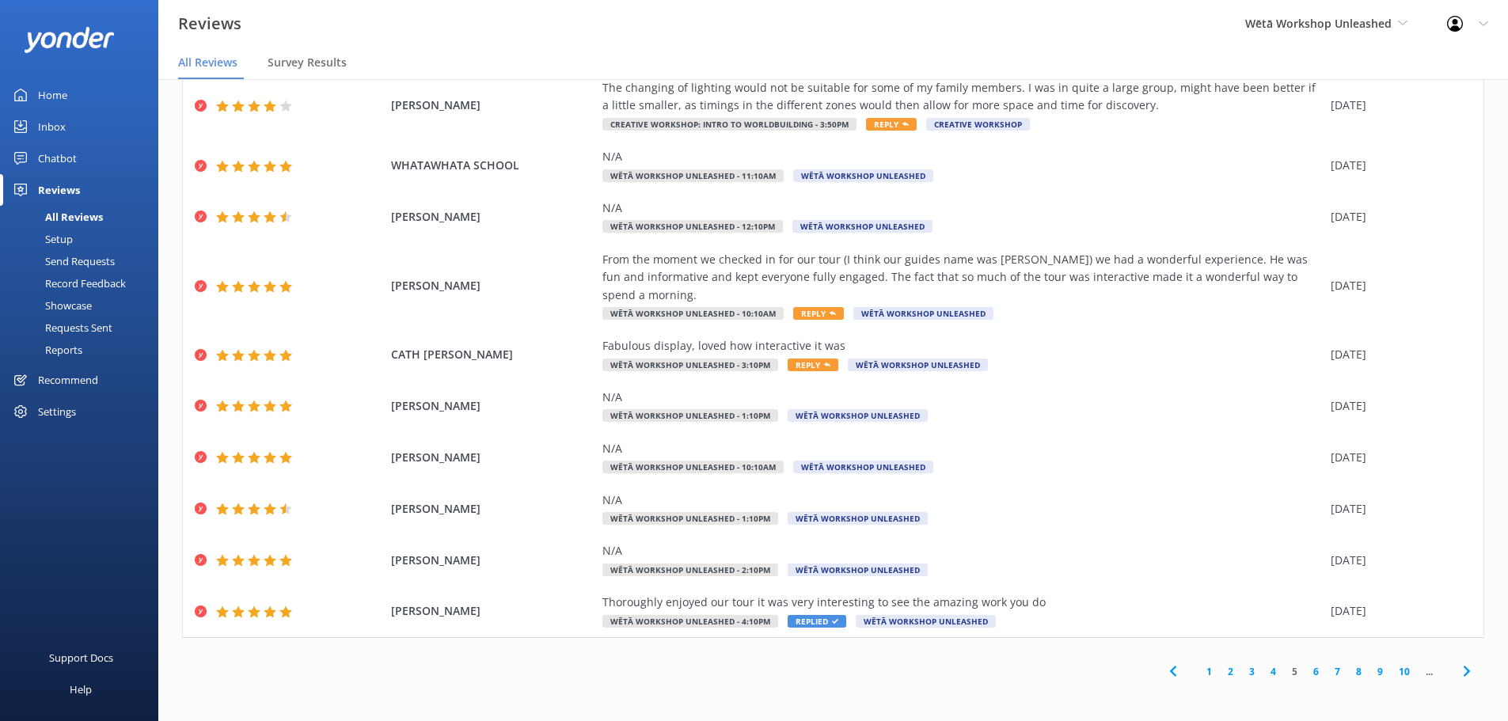
click at [1309, 668] on link "6" at bounding box center [1316, 671] width 21 height 15
click at [1300, 670] on link "7" at bounding box center [1310, 671] width 21 height 15
click at [1294, 670] on link "8" at bounding box center [1304, 671] width 21 height 15
